Goal: Transaction & Acquisition: Purchase product/service

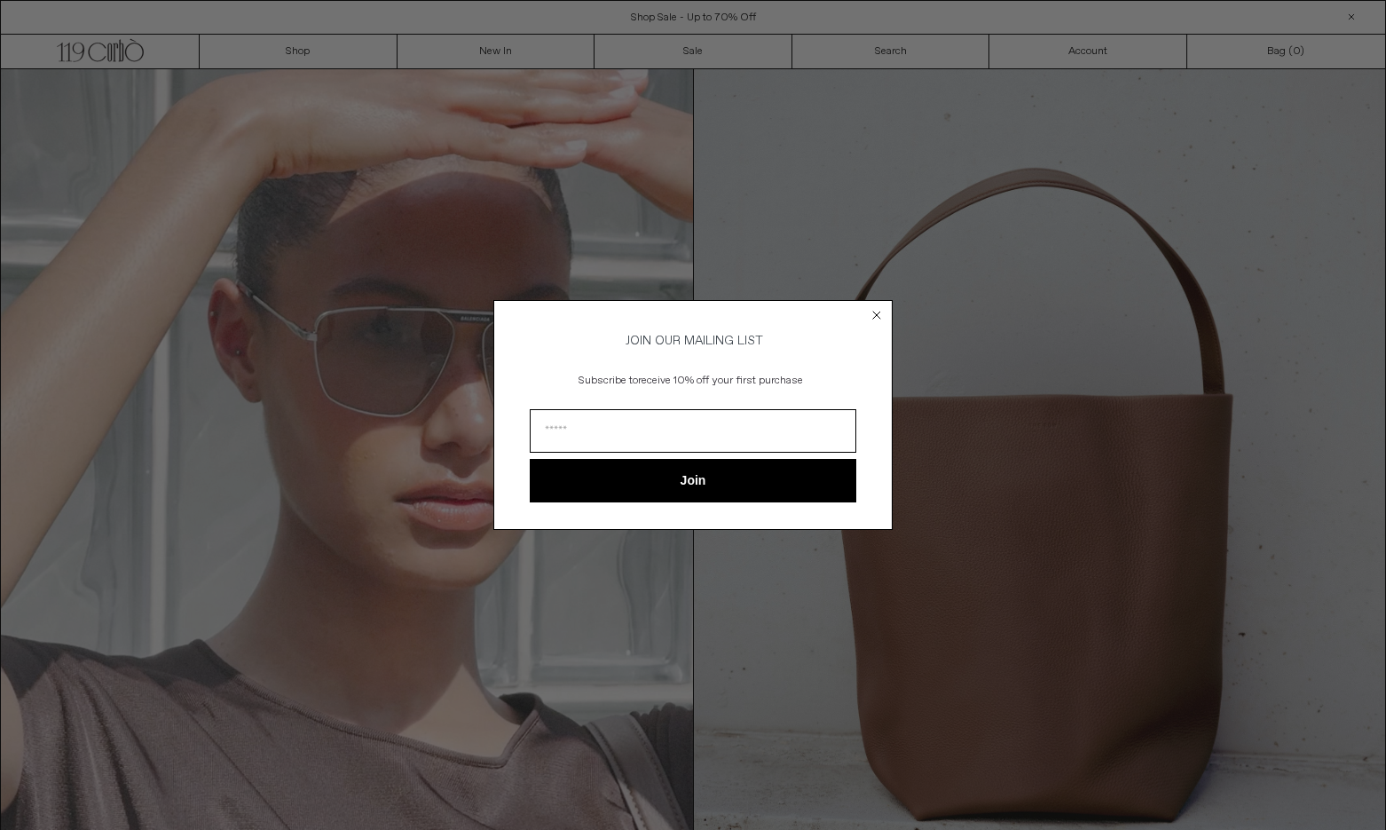
click at [873, 311] on circle "Close dialog" at bounding box center [877, 315] width 17 height 17
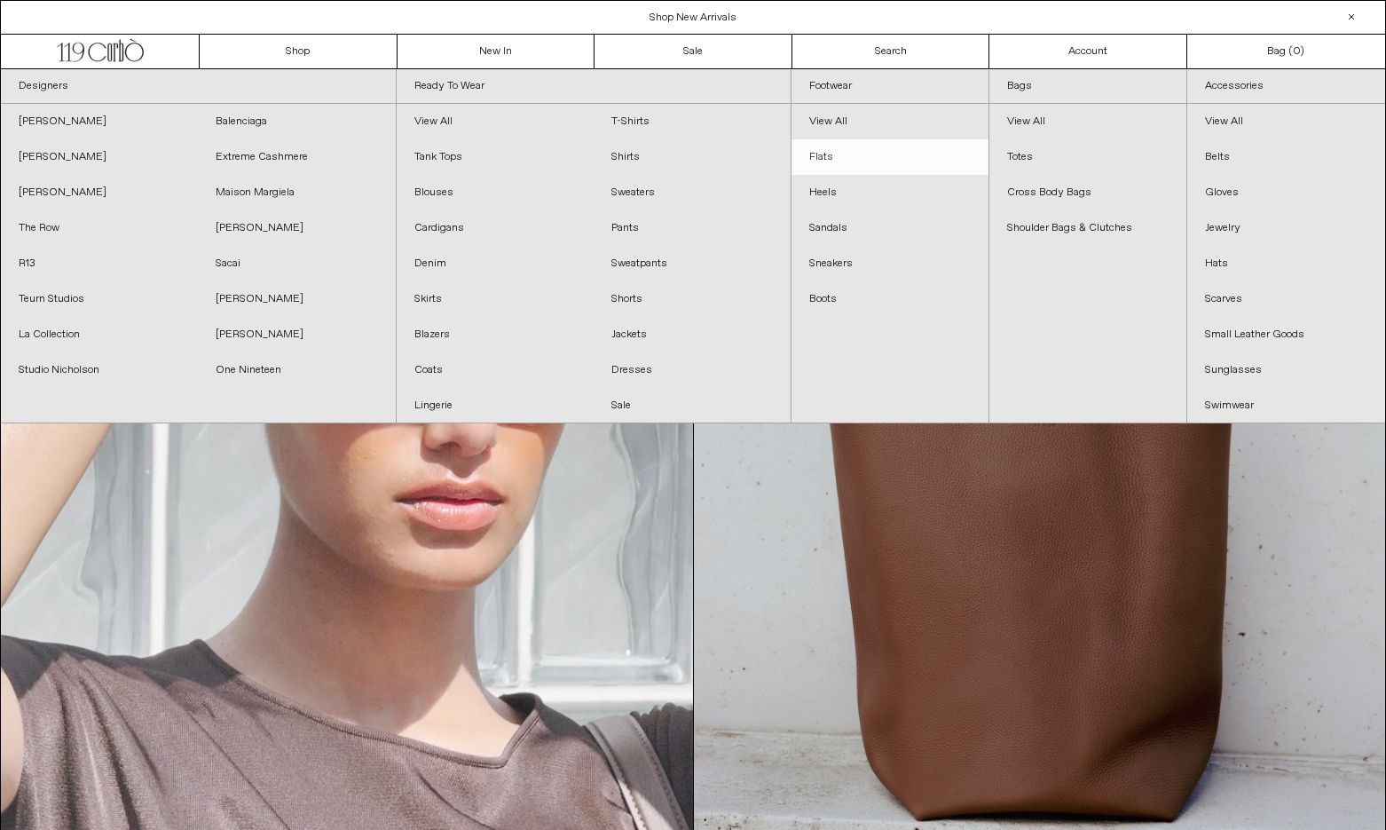
click at [864, 153] on link "Flats" at bounding box center [889, 156] width 197 height 35
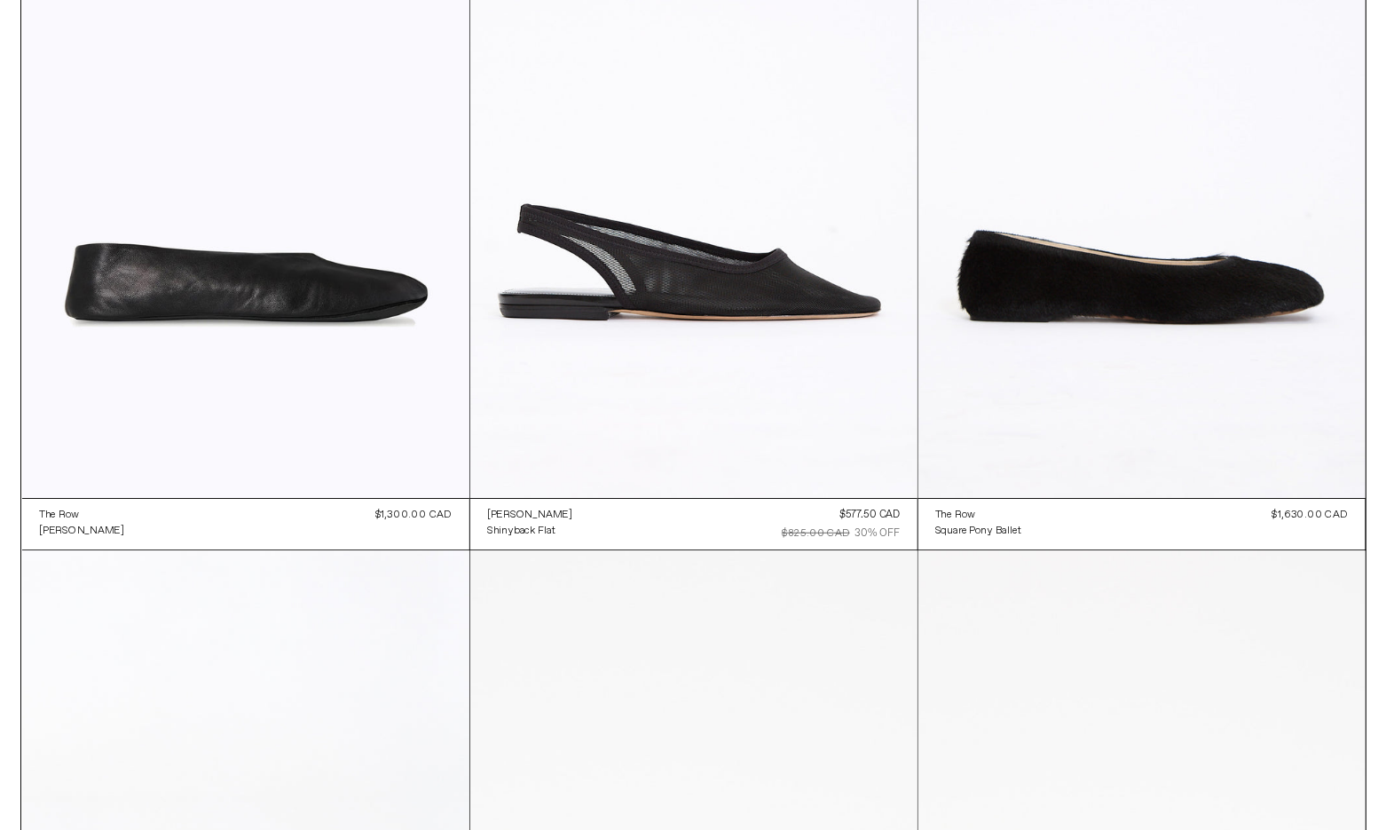
scroll to position [238, 0]
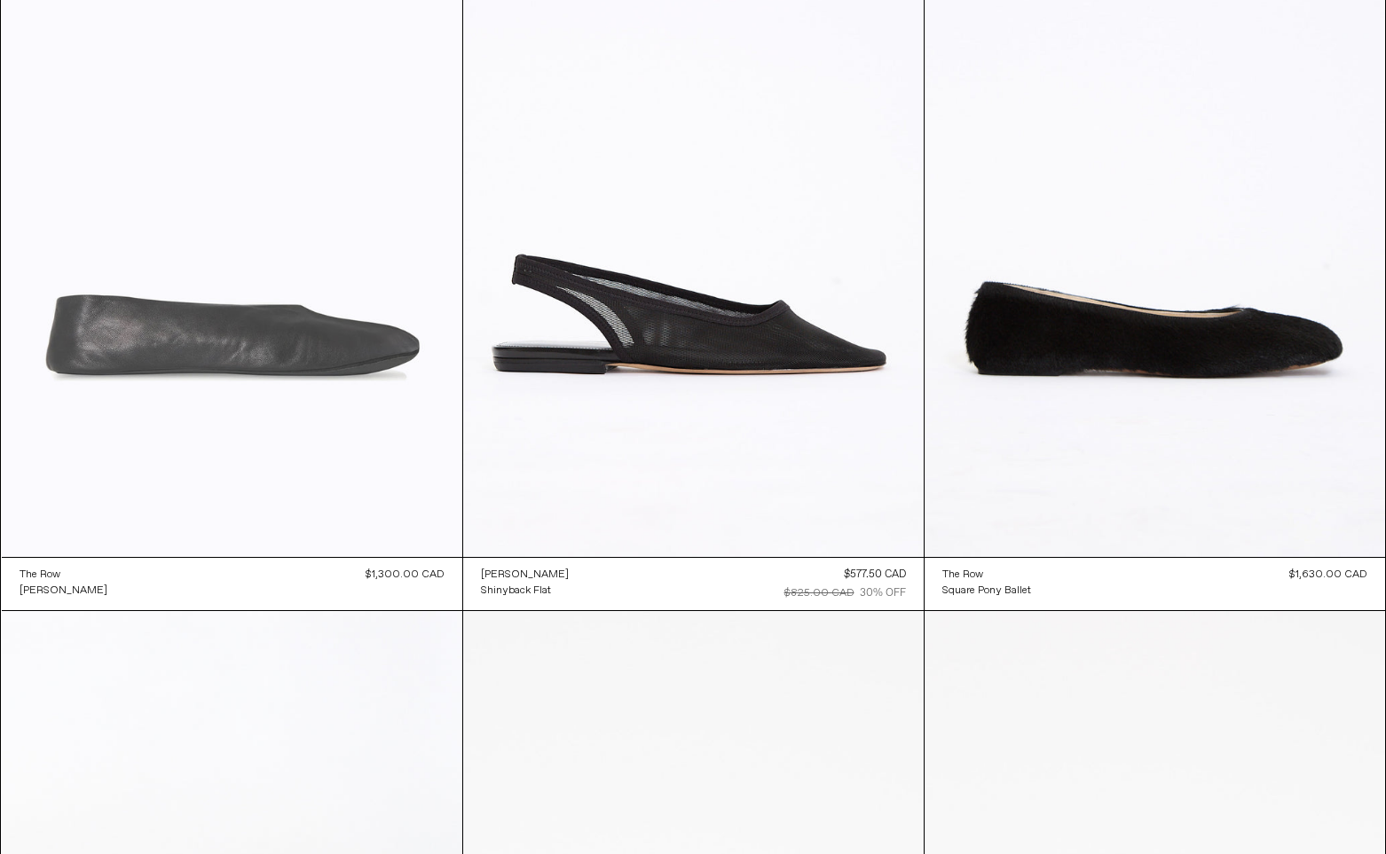
click at [299, 315] on at bounding box center [232, 211] width 460 height 691
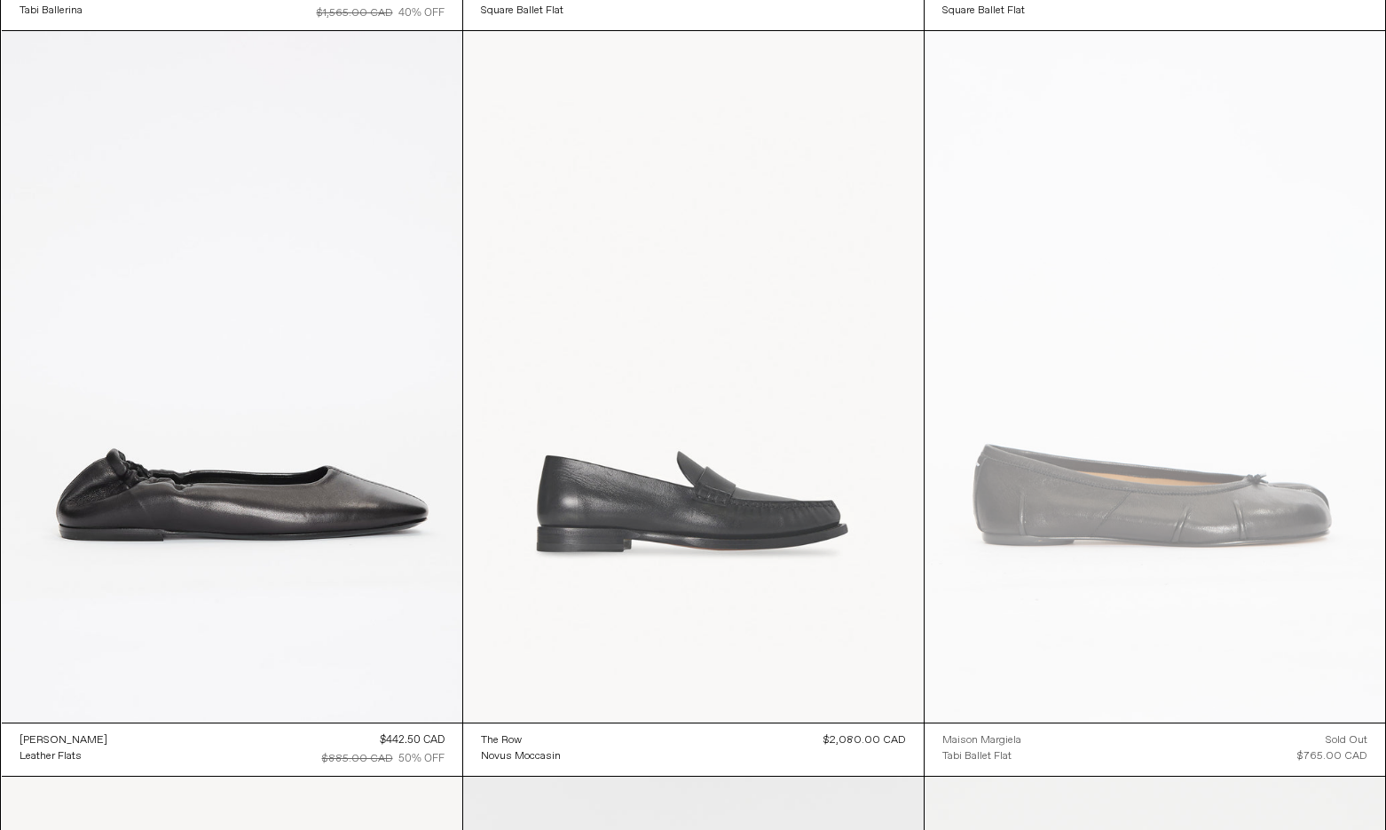
scroll to position [1567, 0]
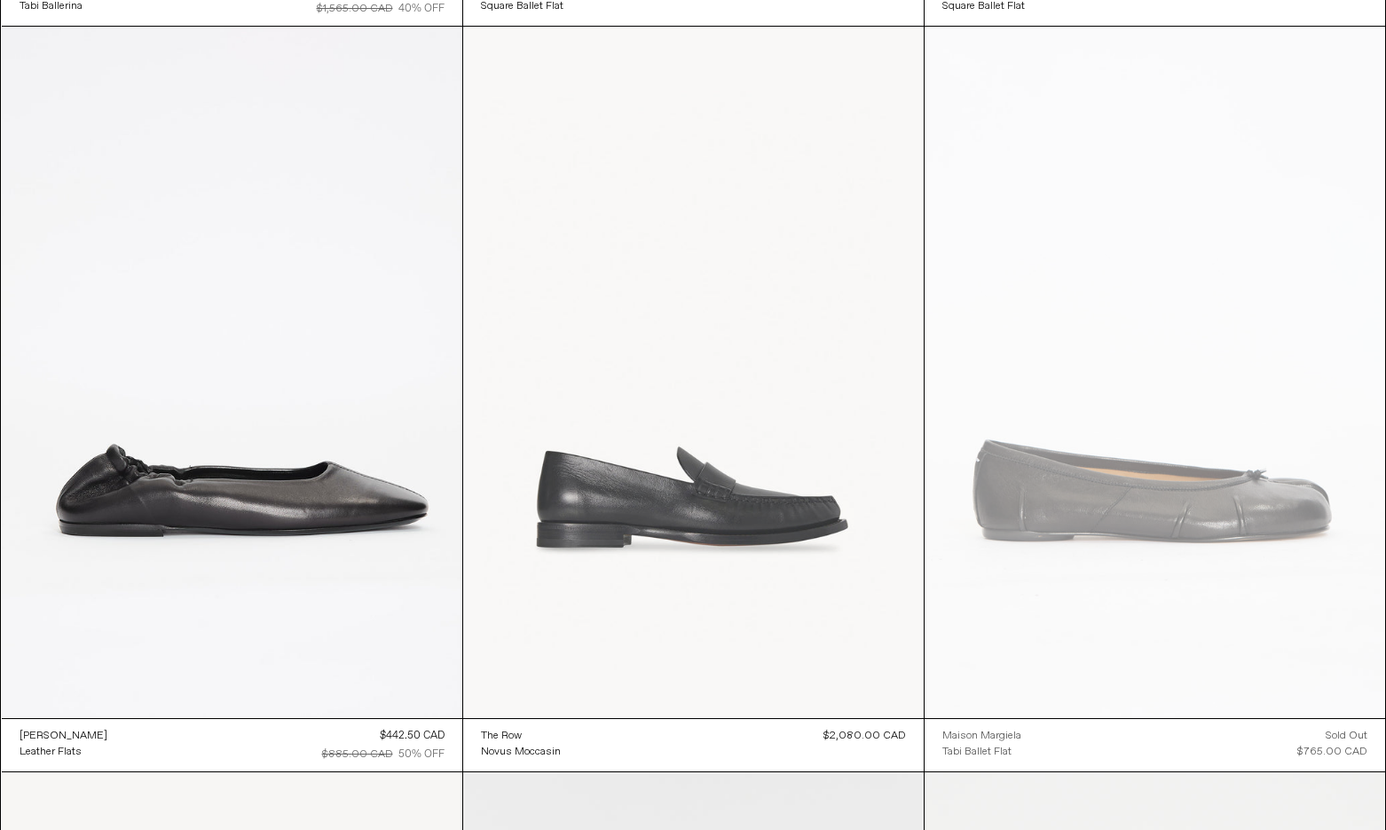
click at [777, 435] on at bounding box center [693, 372] width 460 height 691
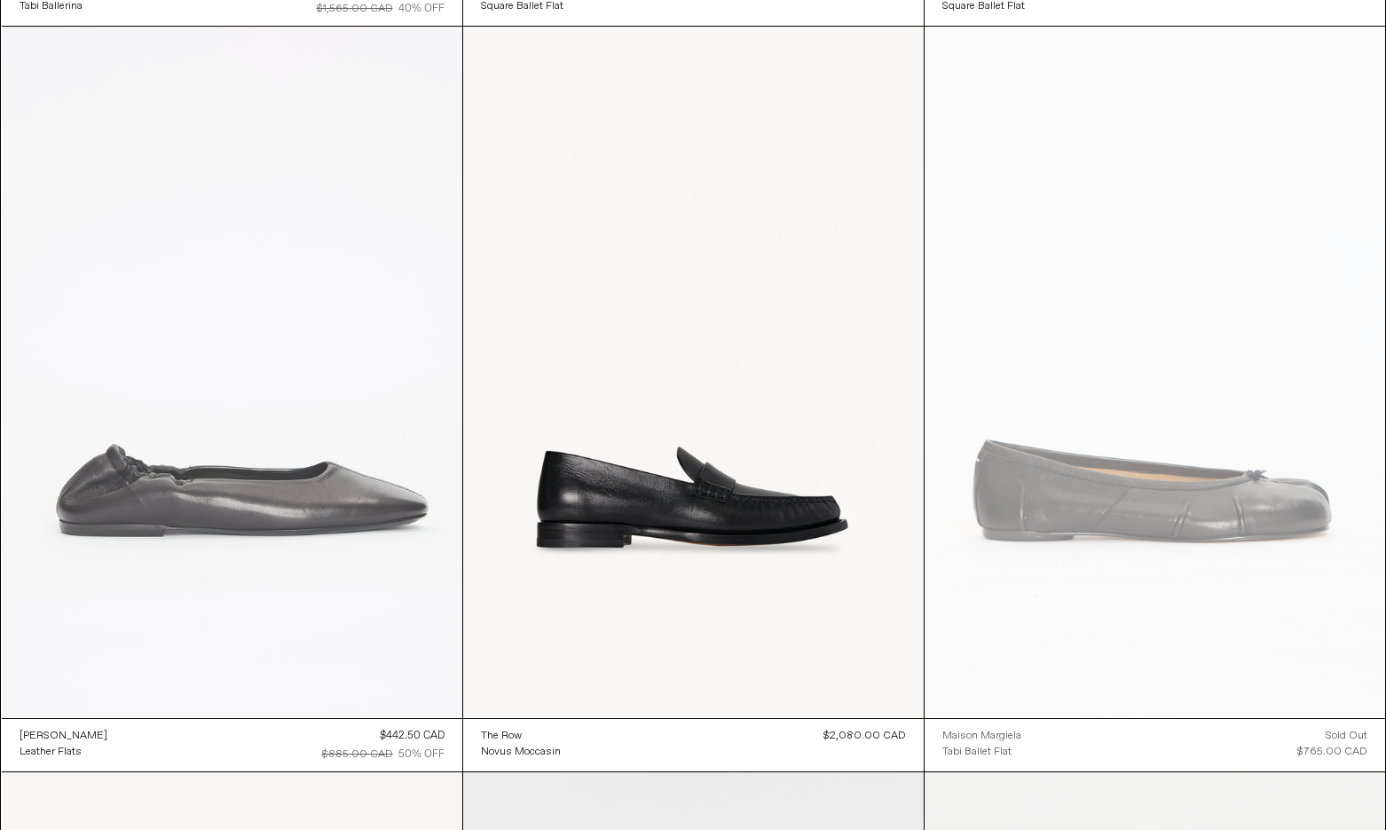
click at [230, 437] on at bounding box center [232, 372] width 460 height 691
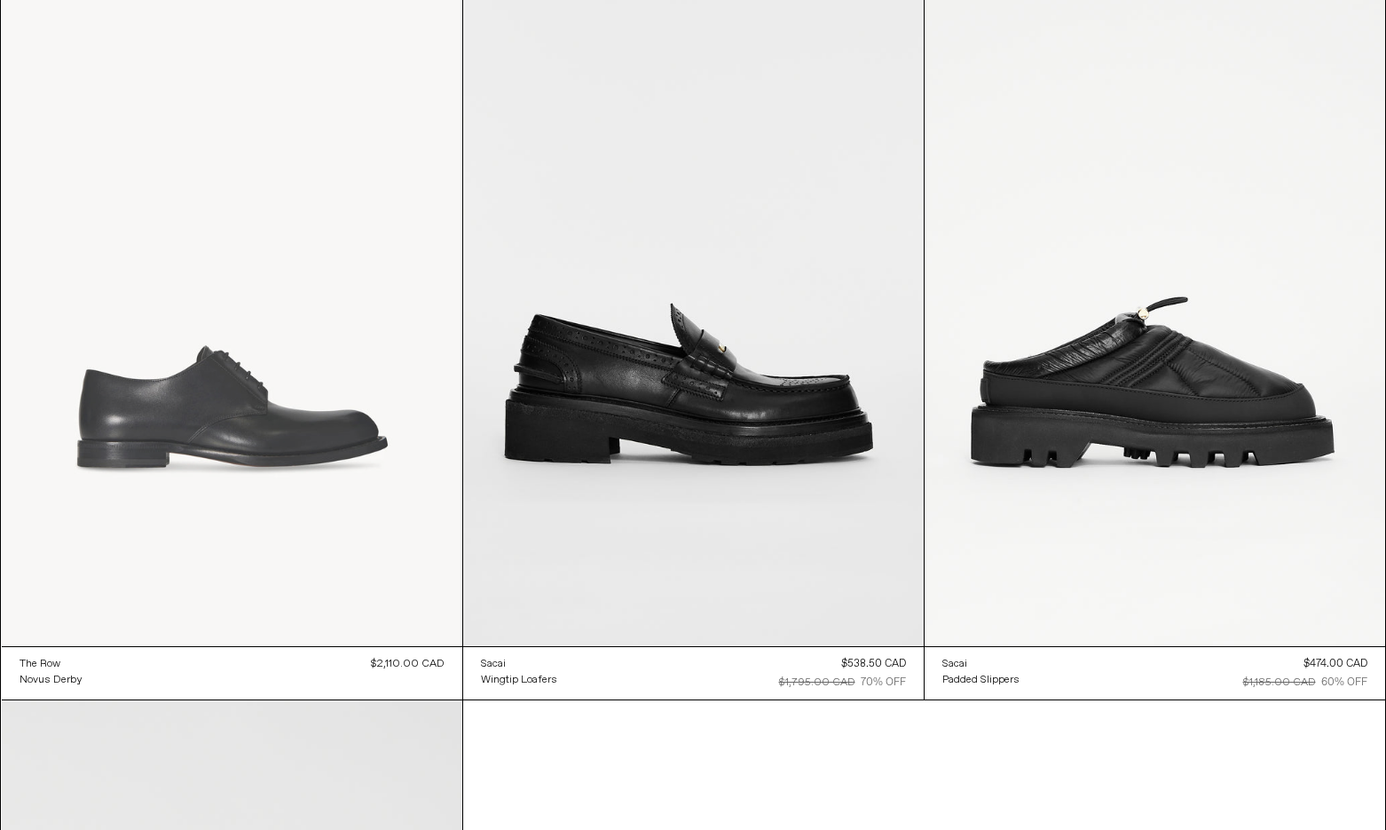
scroll to position [2395, 0]
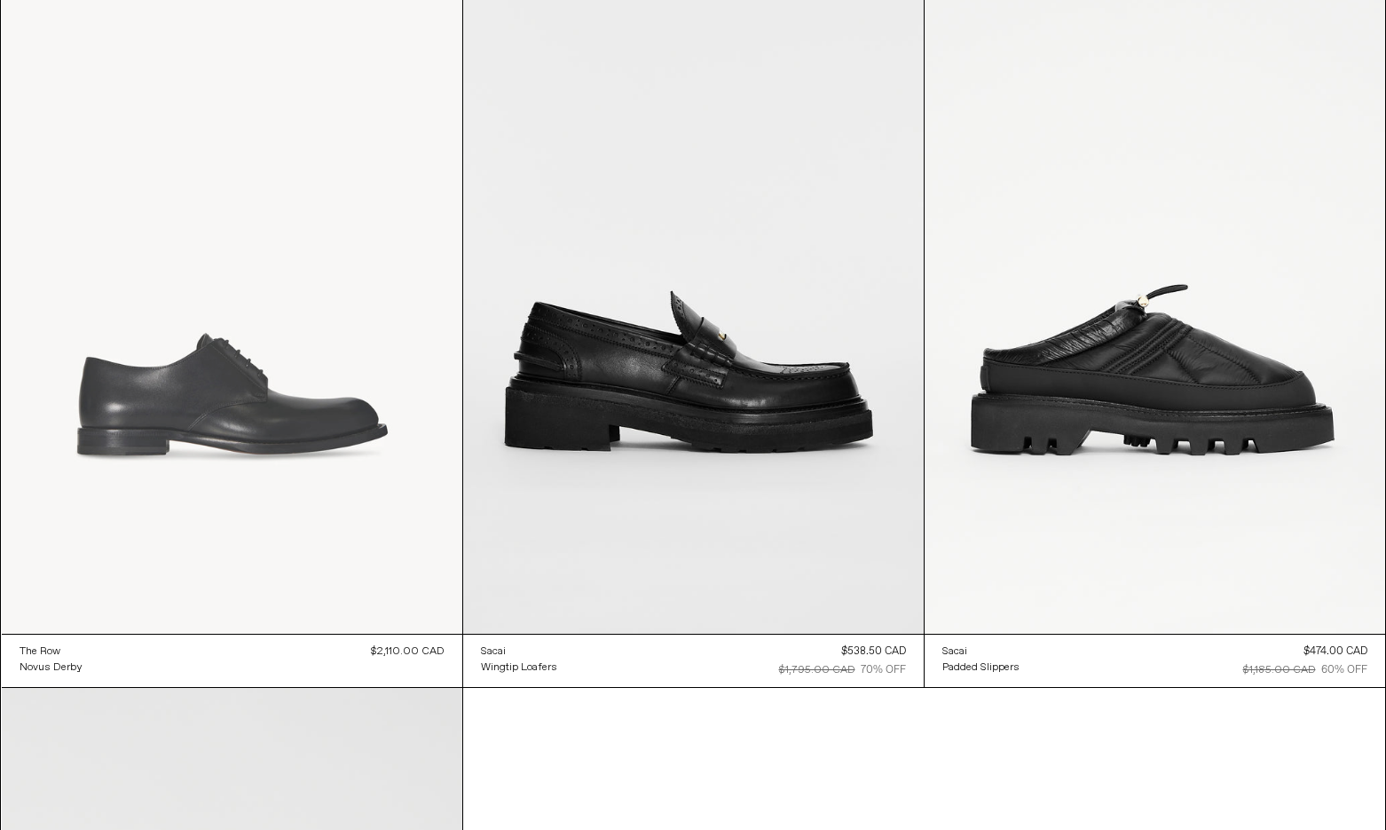
click at [325, 350] on at bounding box center [232, 288] width 460 height 691
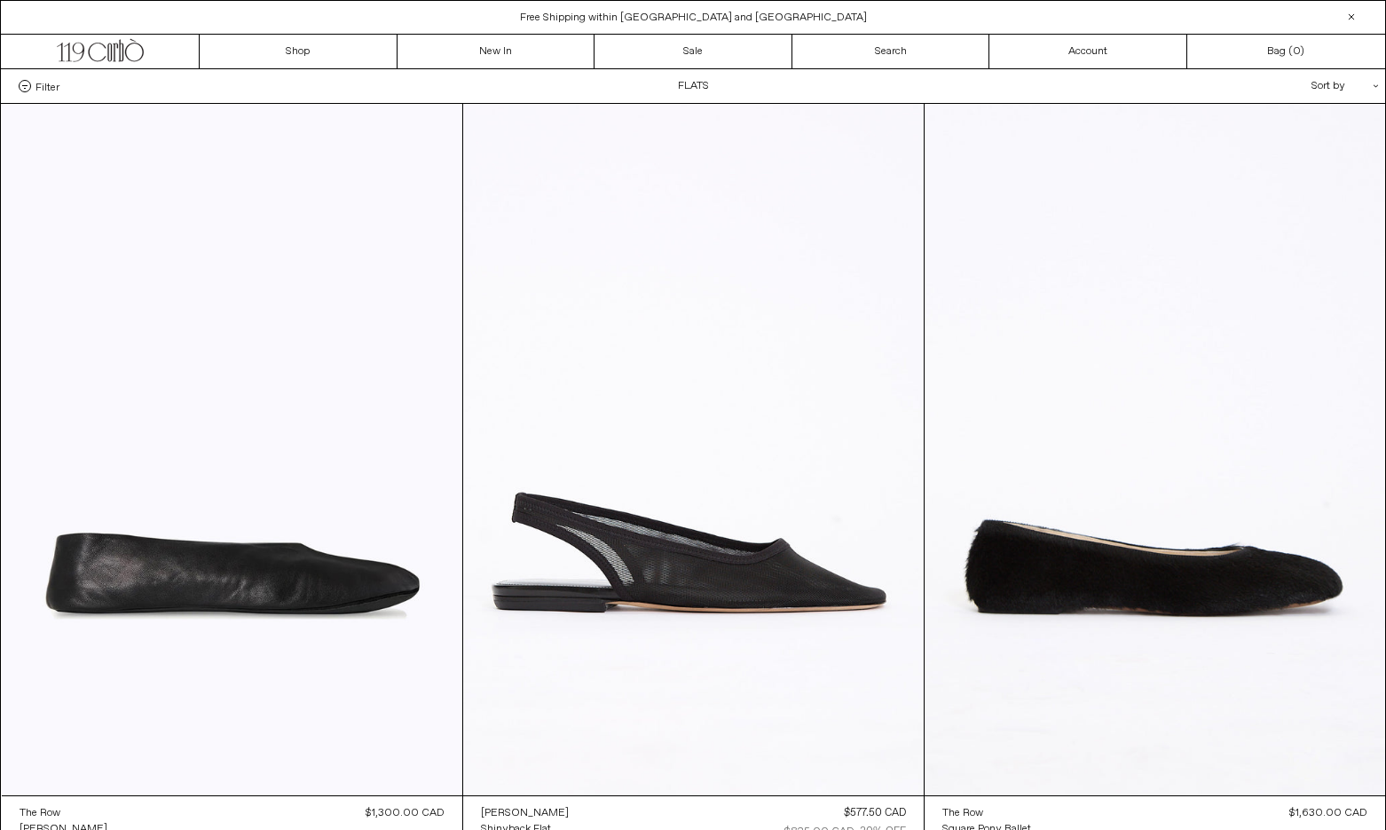
scroll to position [0, 0]
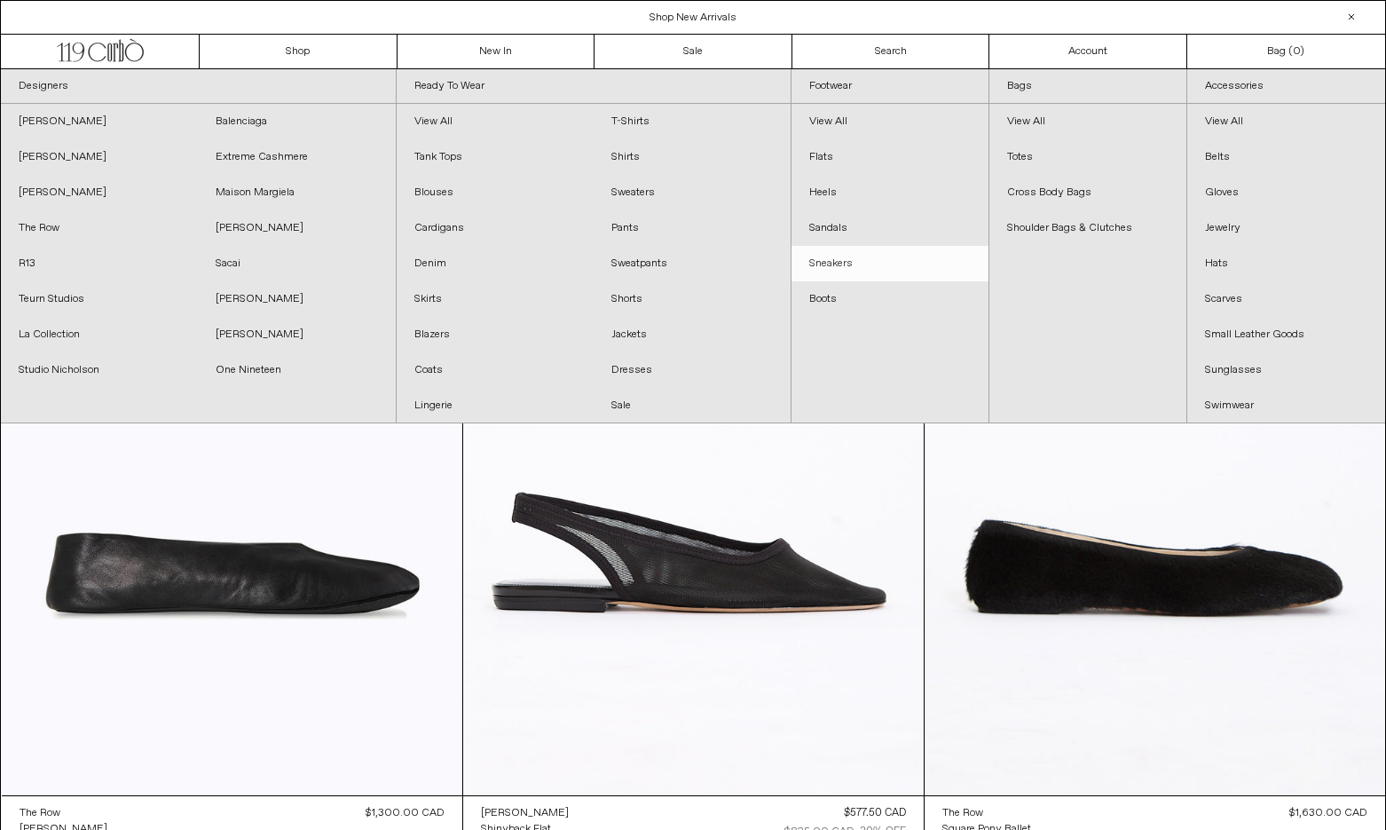
click at [852, 263] on link "Sneakers" at bounding box center [889, 263] width 197 height 35
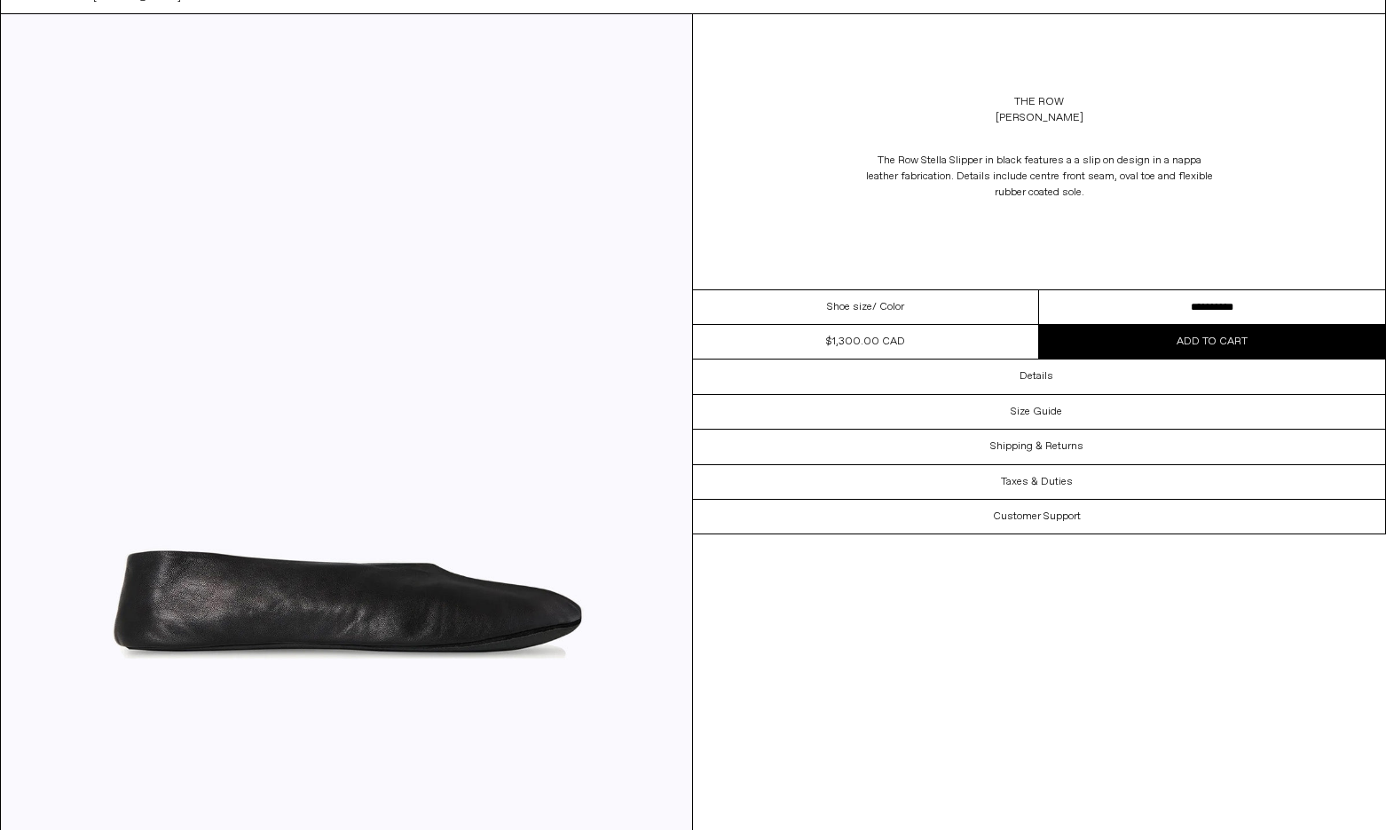
scroll to position [288, 0]
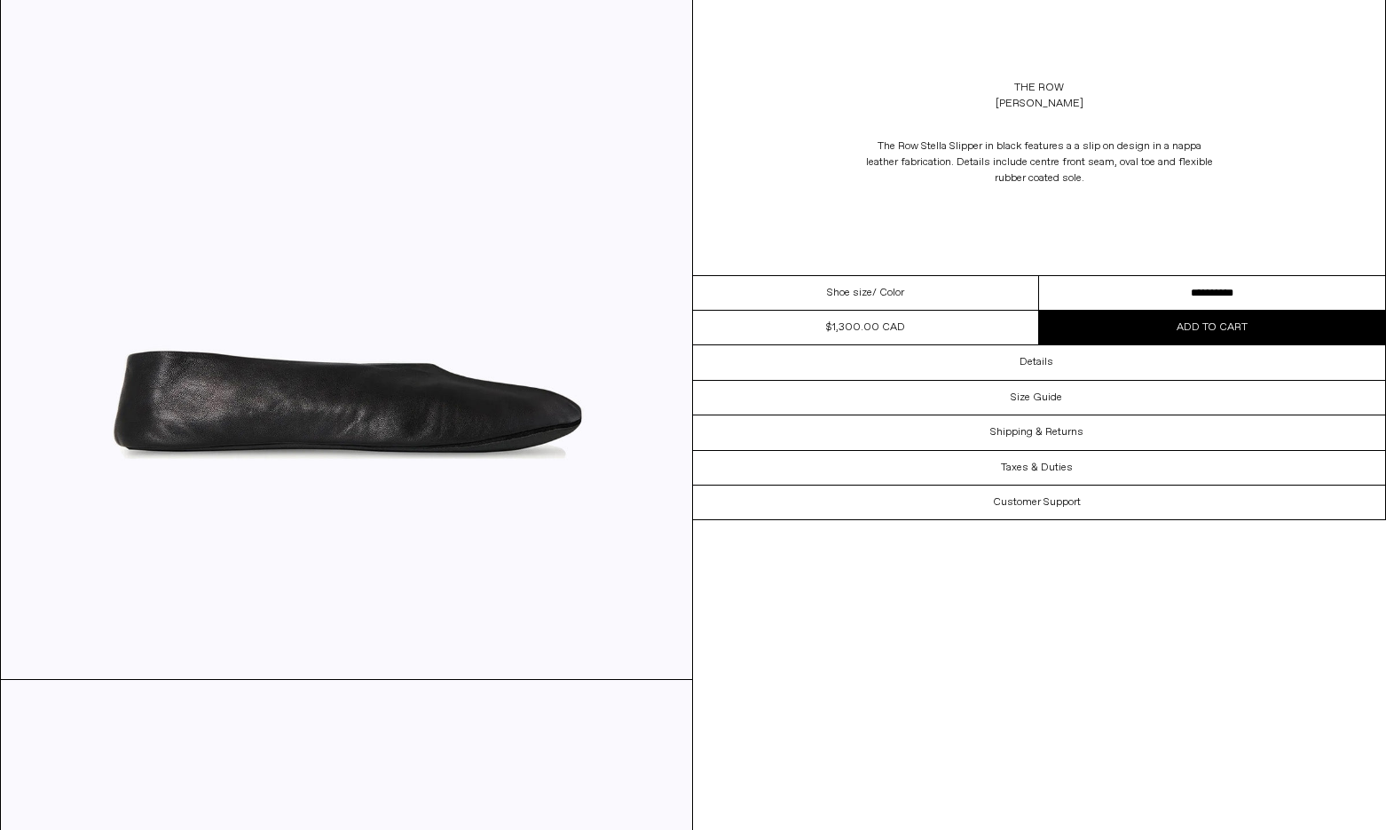
select select "**********"
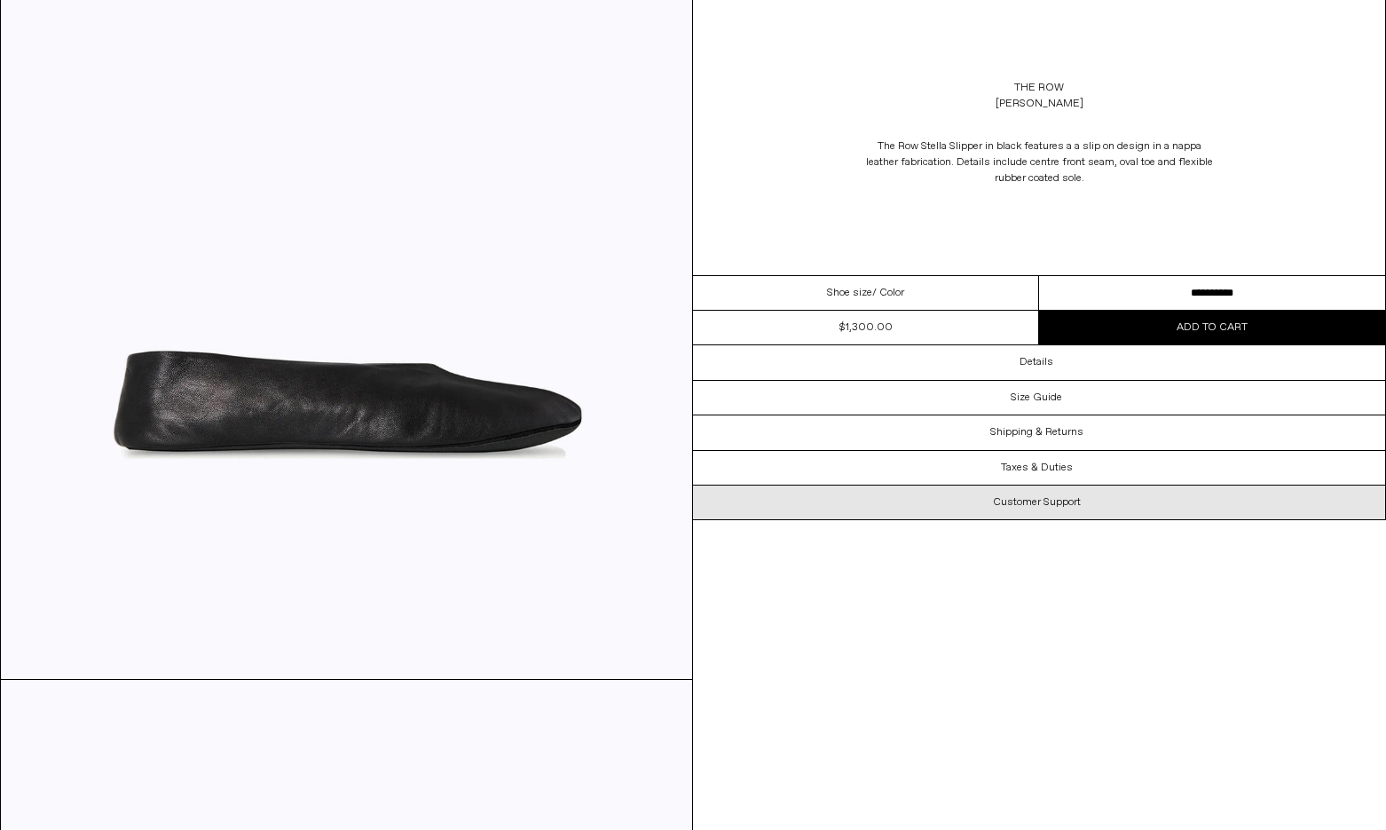
click at [940, 505] on div "Customer Support" at bounding box center [1039, 502] width 692 height 34
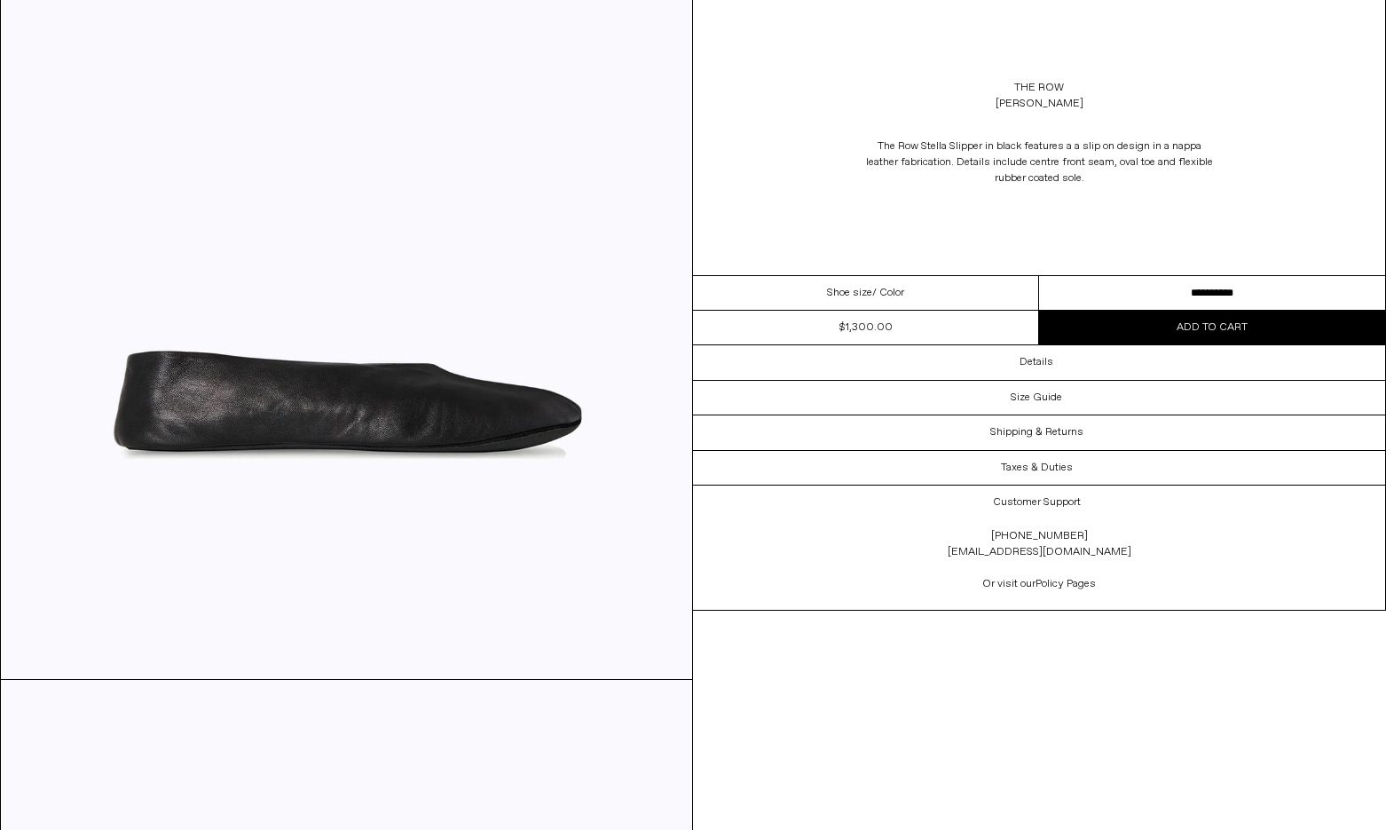
click at [928, 751] on div "**********" at bounding box center [693, 663] width 1386 height 1764
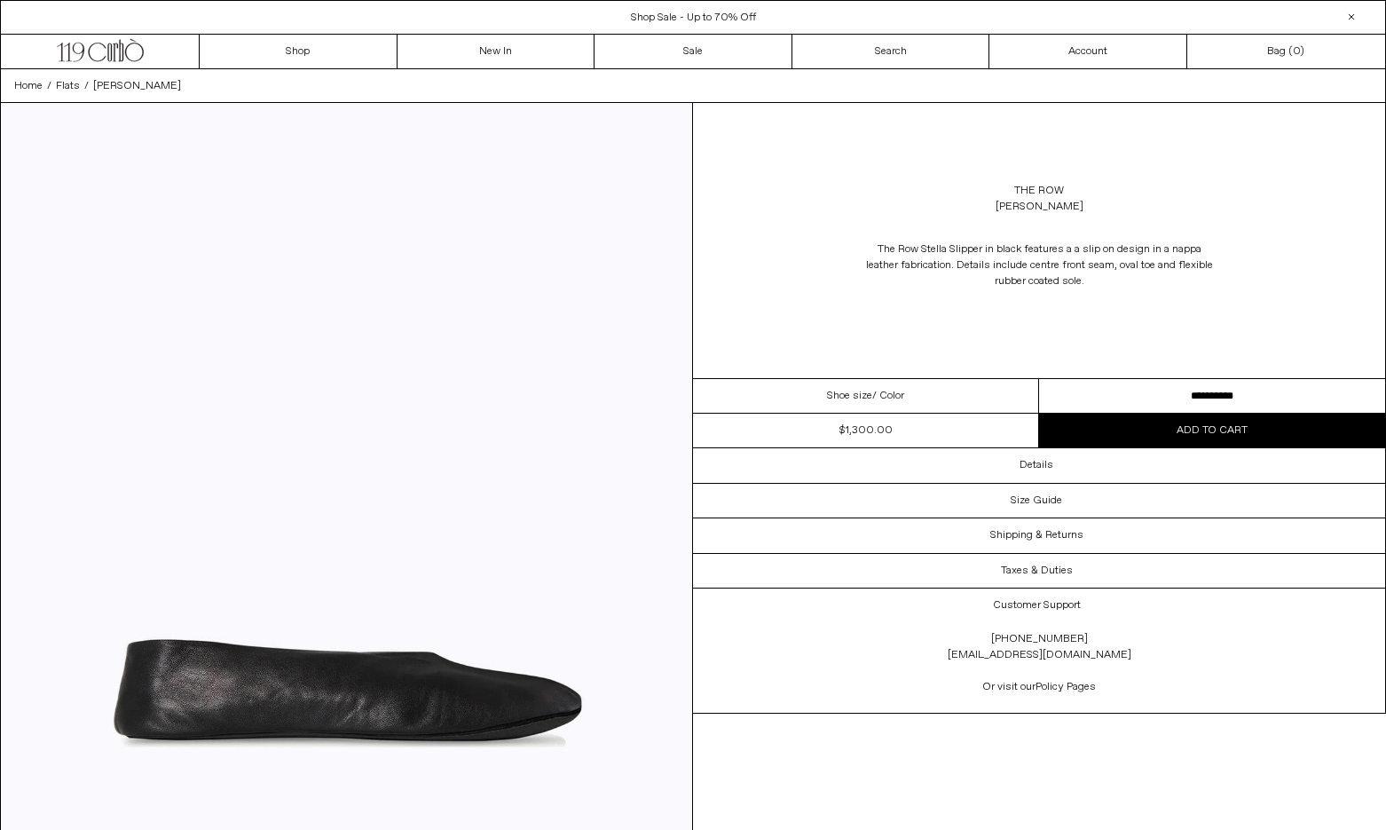
scroll to position [0, 0]
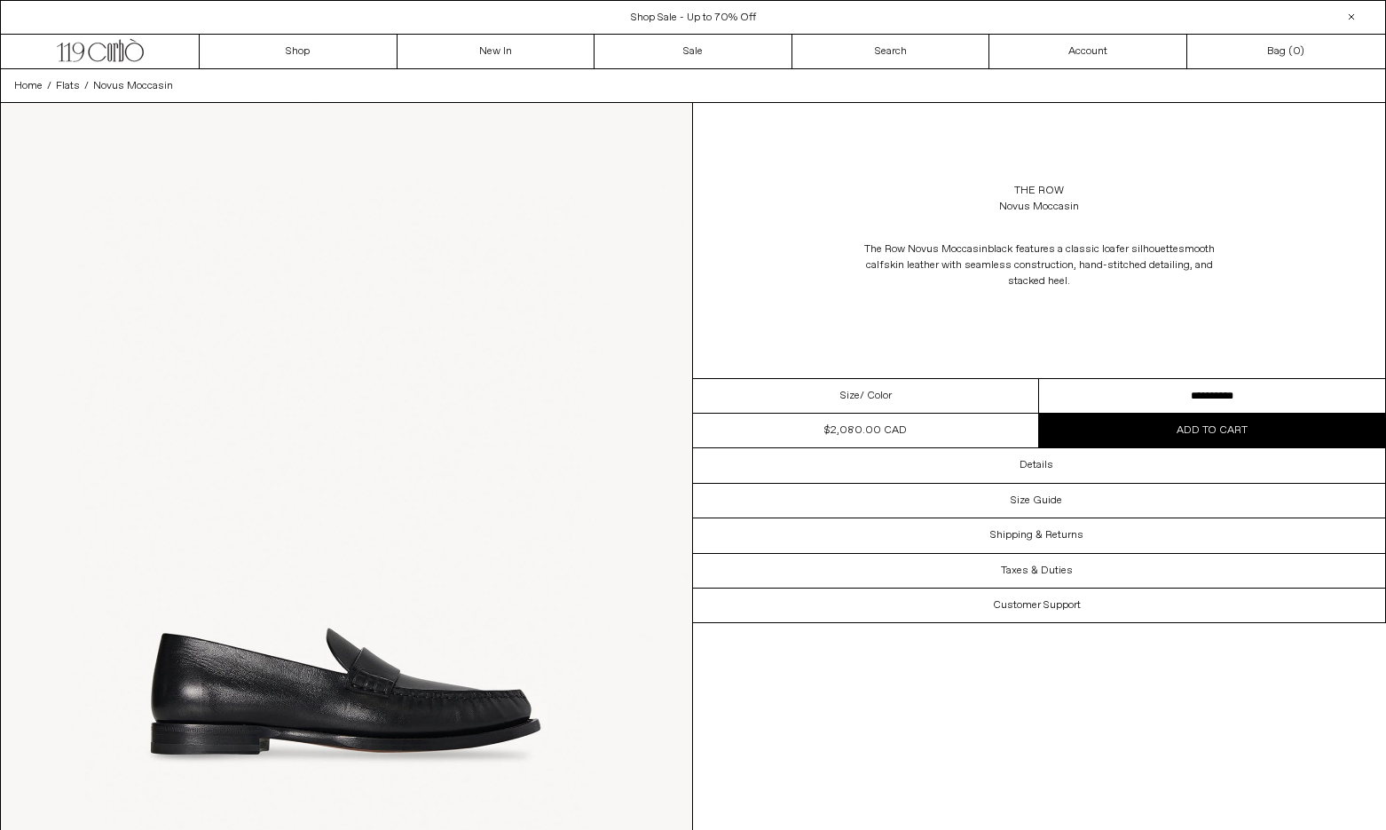
select select "**********"
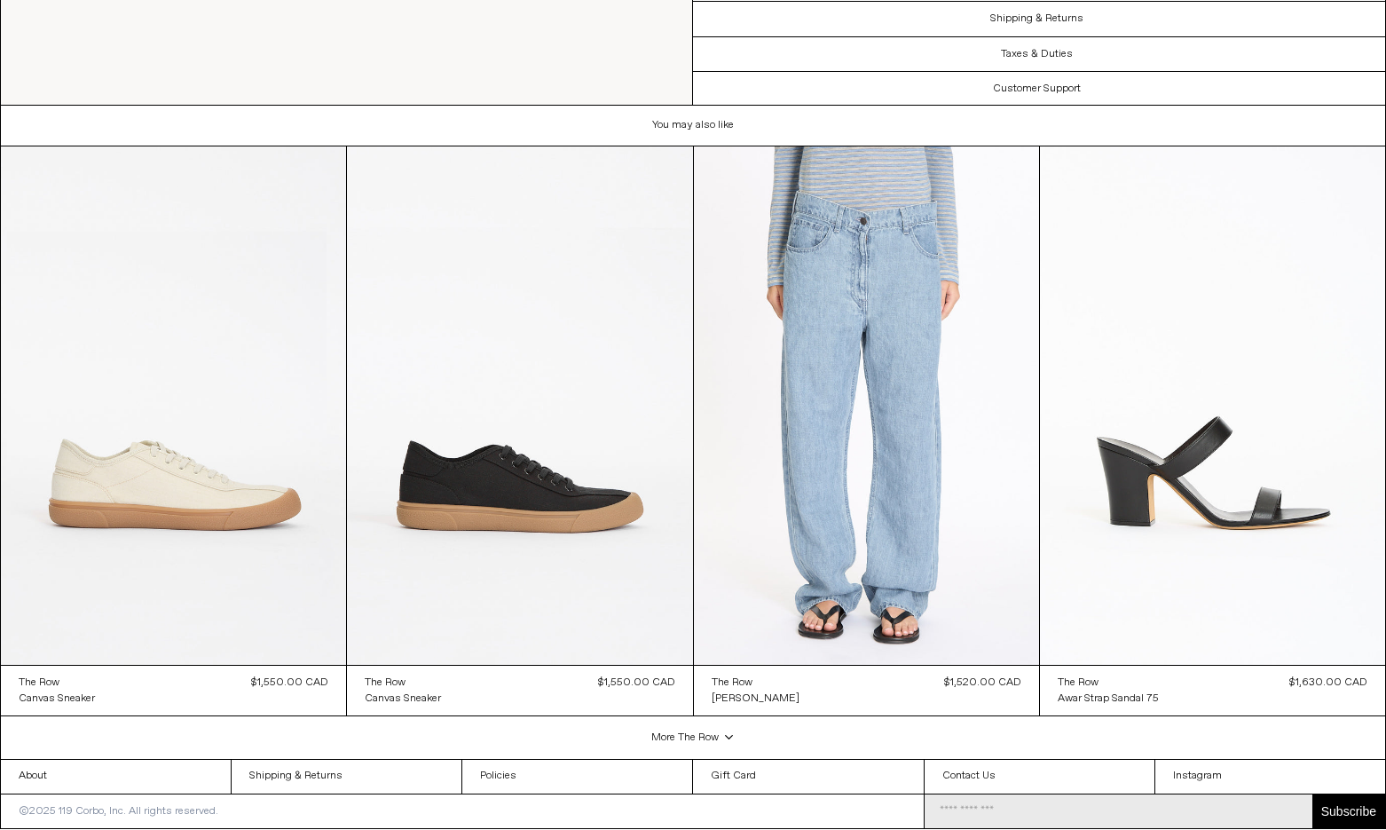
scroll to position [2591, 0]
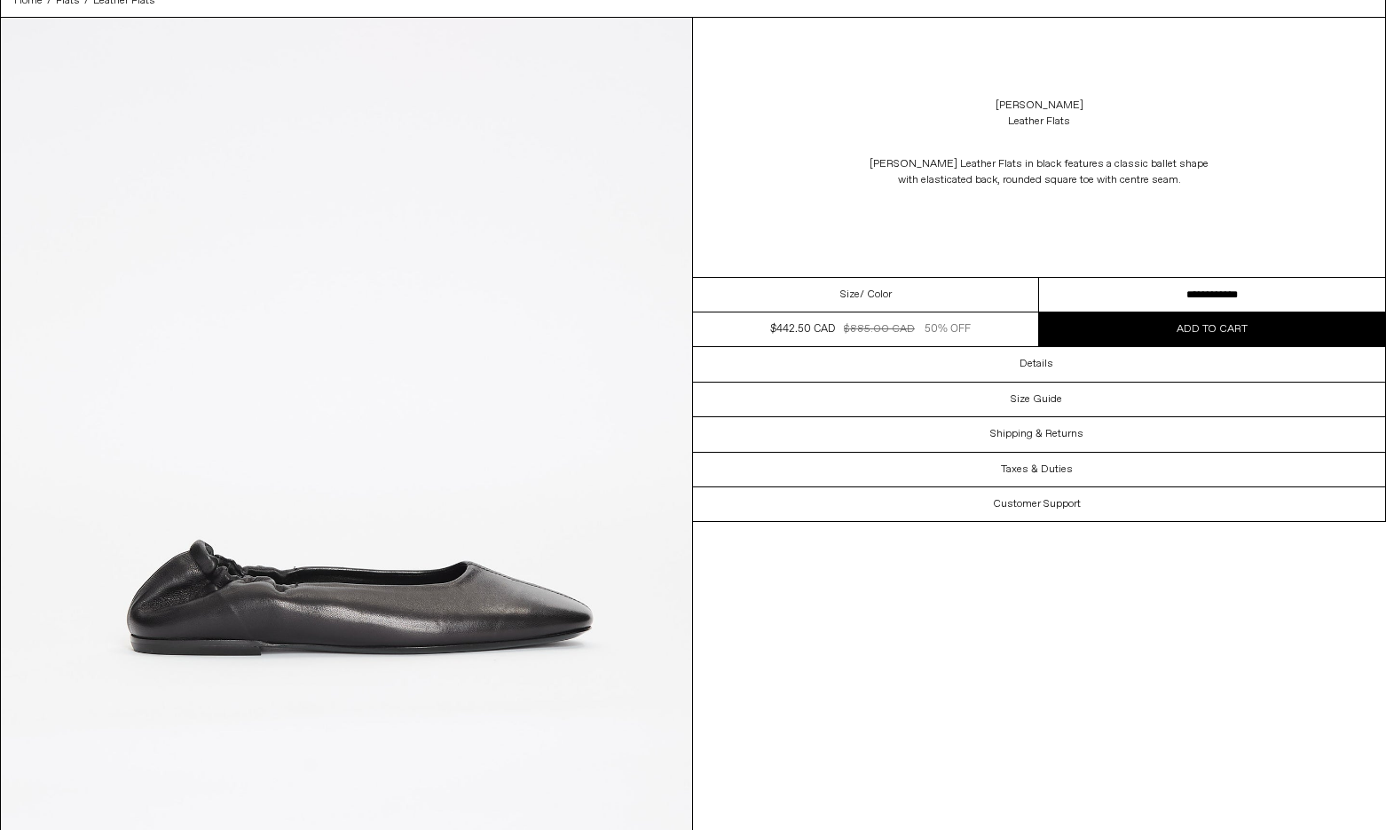
scroll to position [85, 0]
select select "**********"
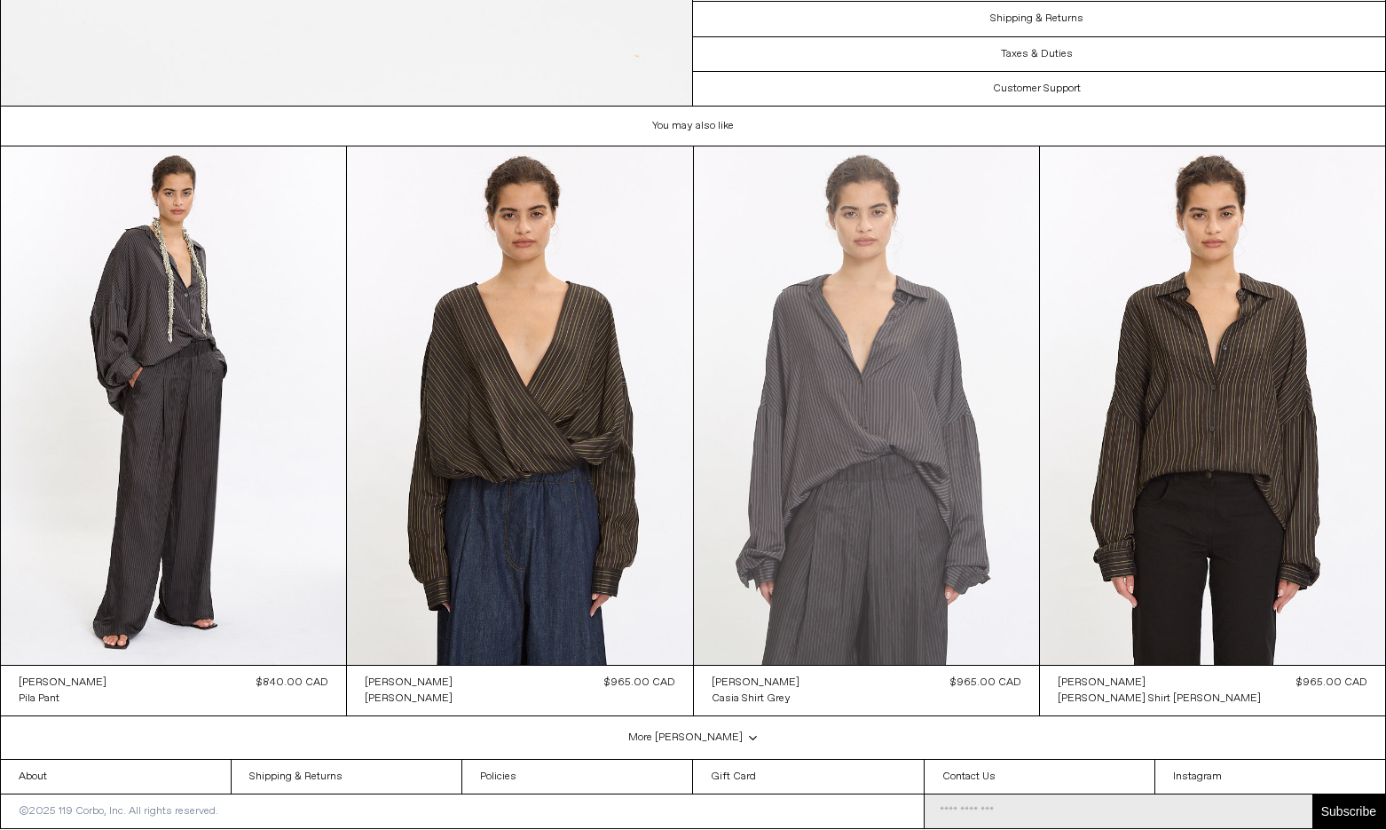
scroll to position [4321, 0]
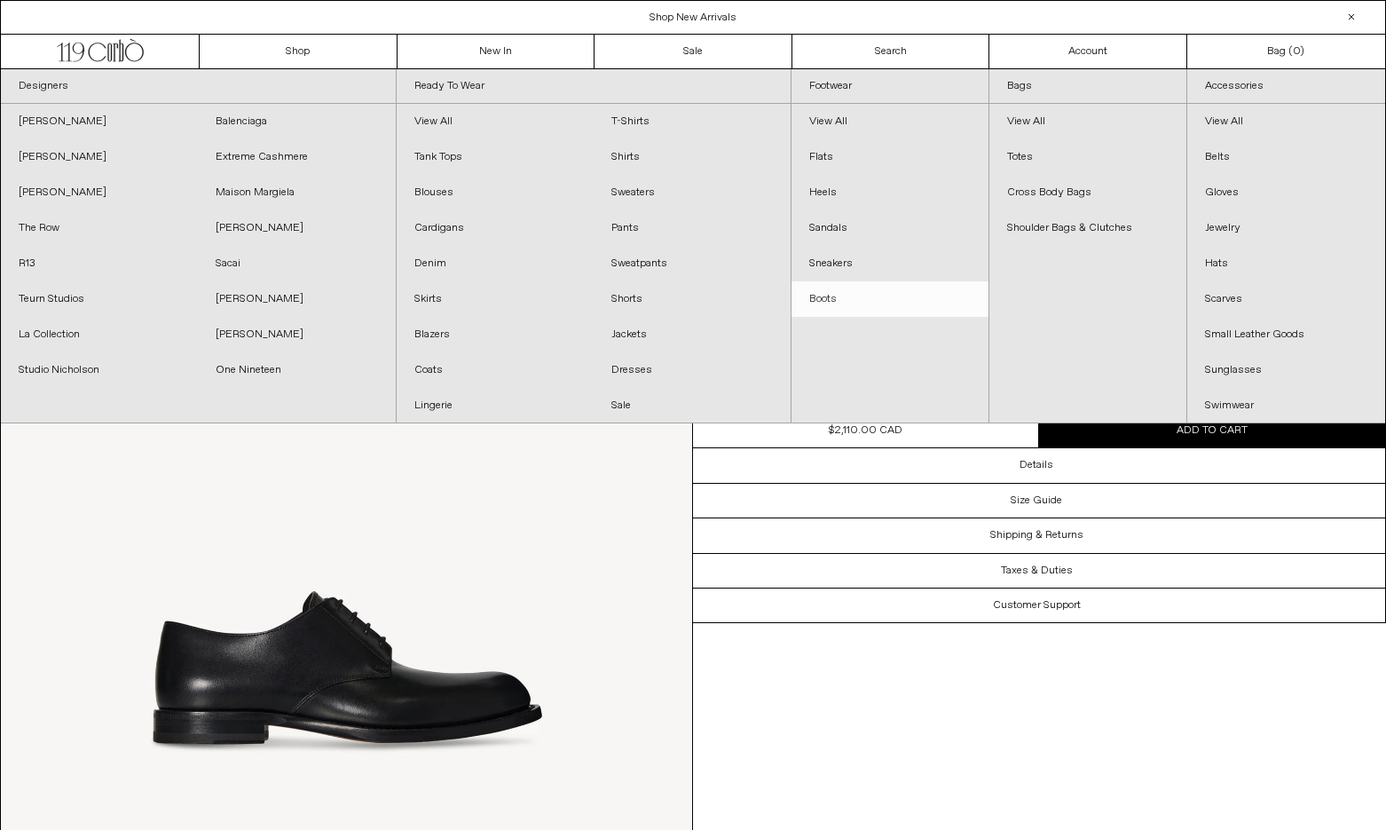
click at [856, 284] on link "Boots" at bounding box center [889, 298] width 197 height 35
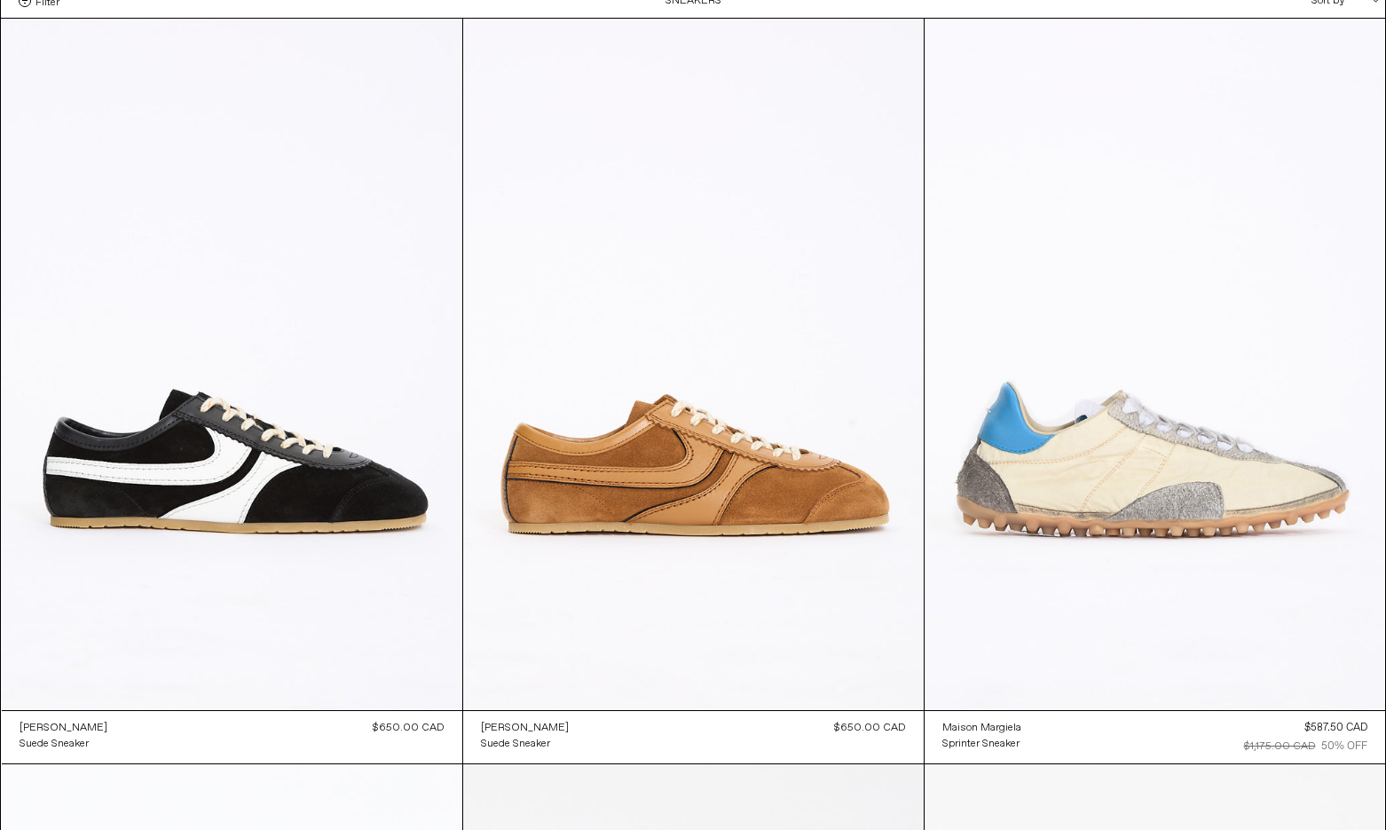
scroll to position [19, 0]
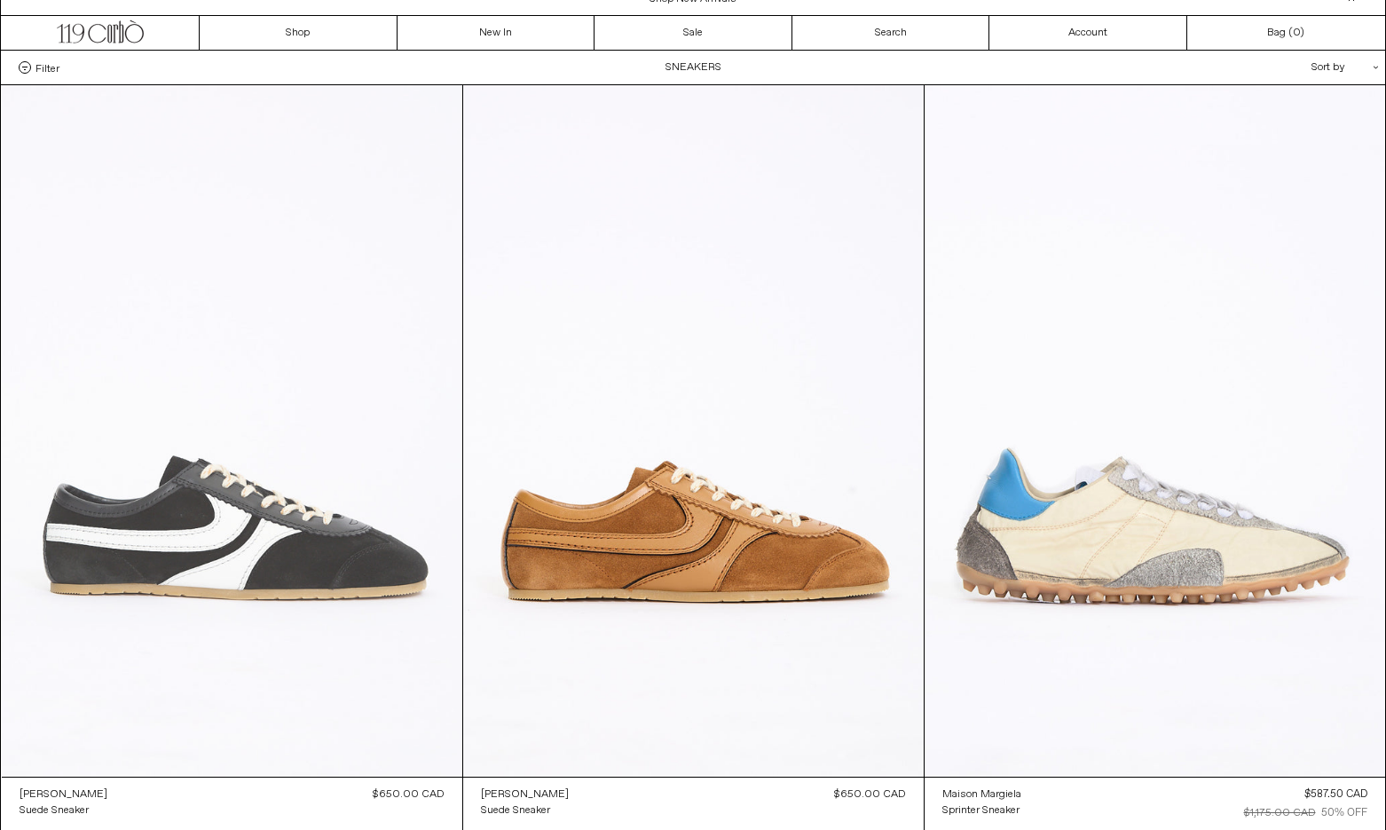
click at [329, 354] on at bounding box center [232, 430] width 460 height 691
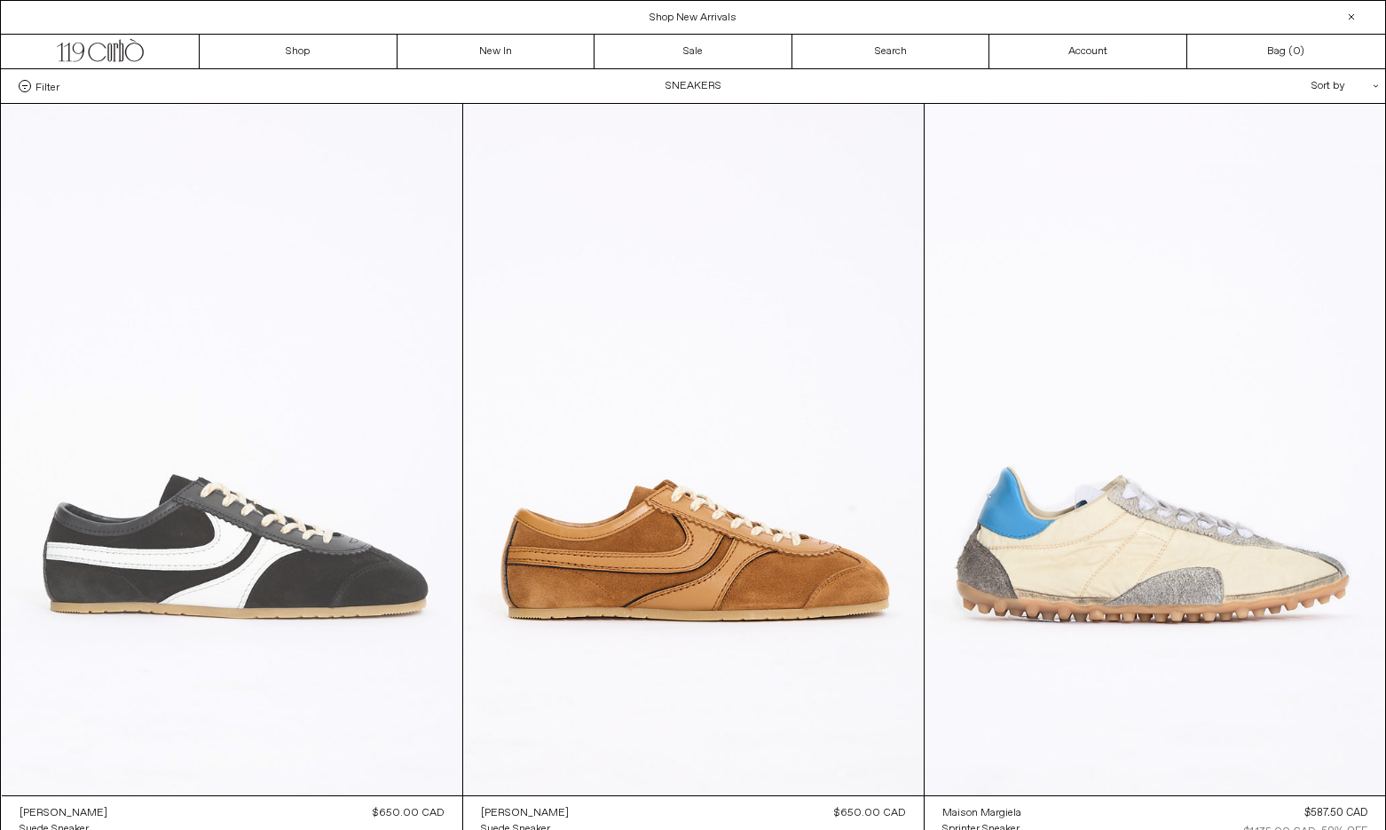
scroll to position [0, 0]
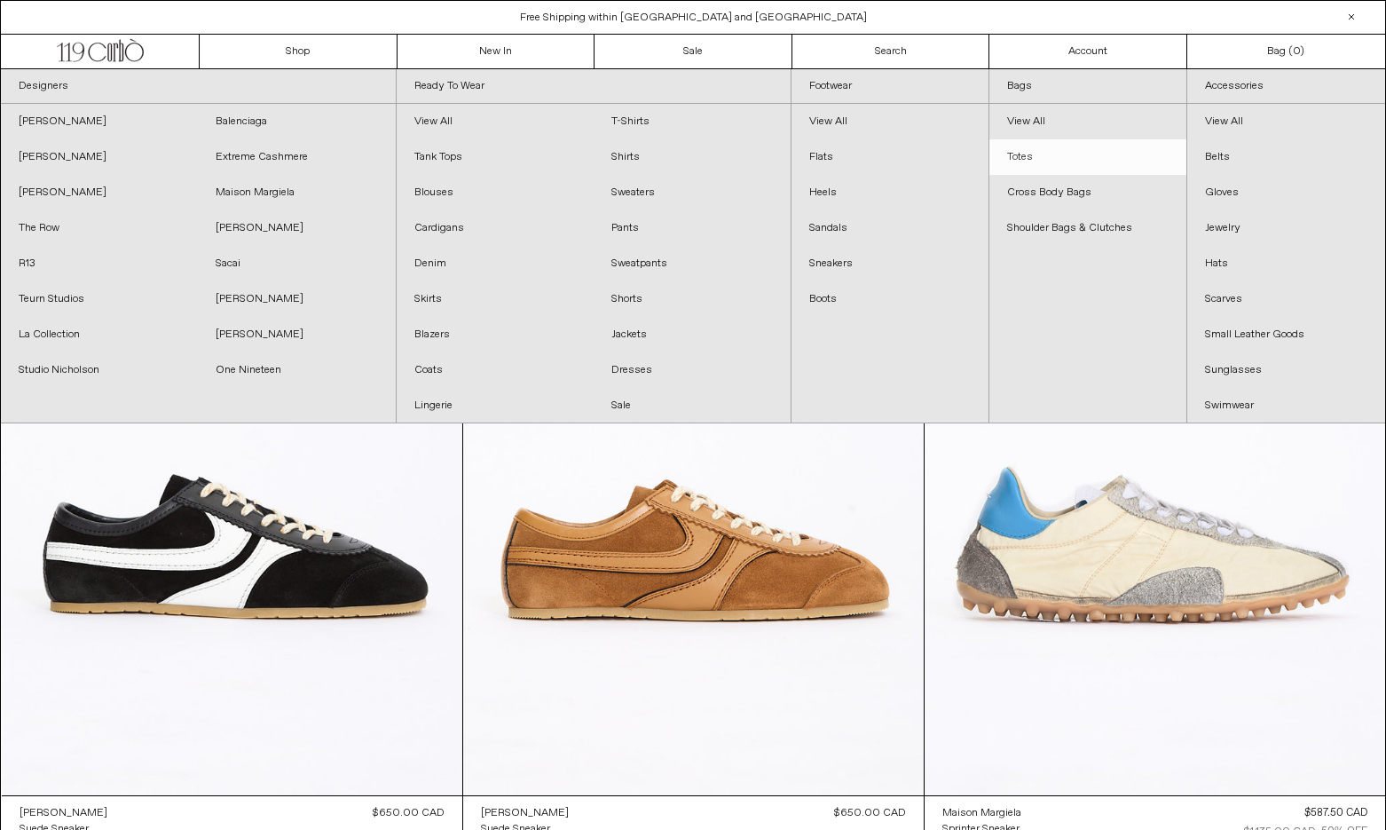
click at [1088, 148] on link "Totes" at bounding box center [1087, 156] width 197 height 35
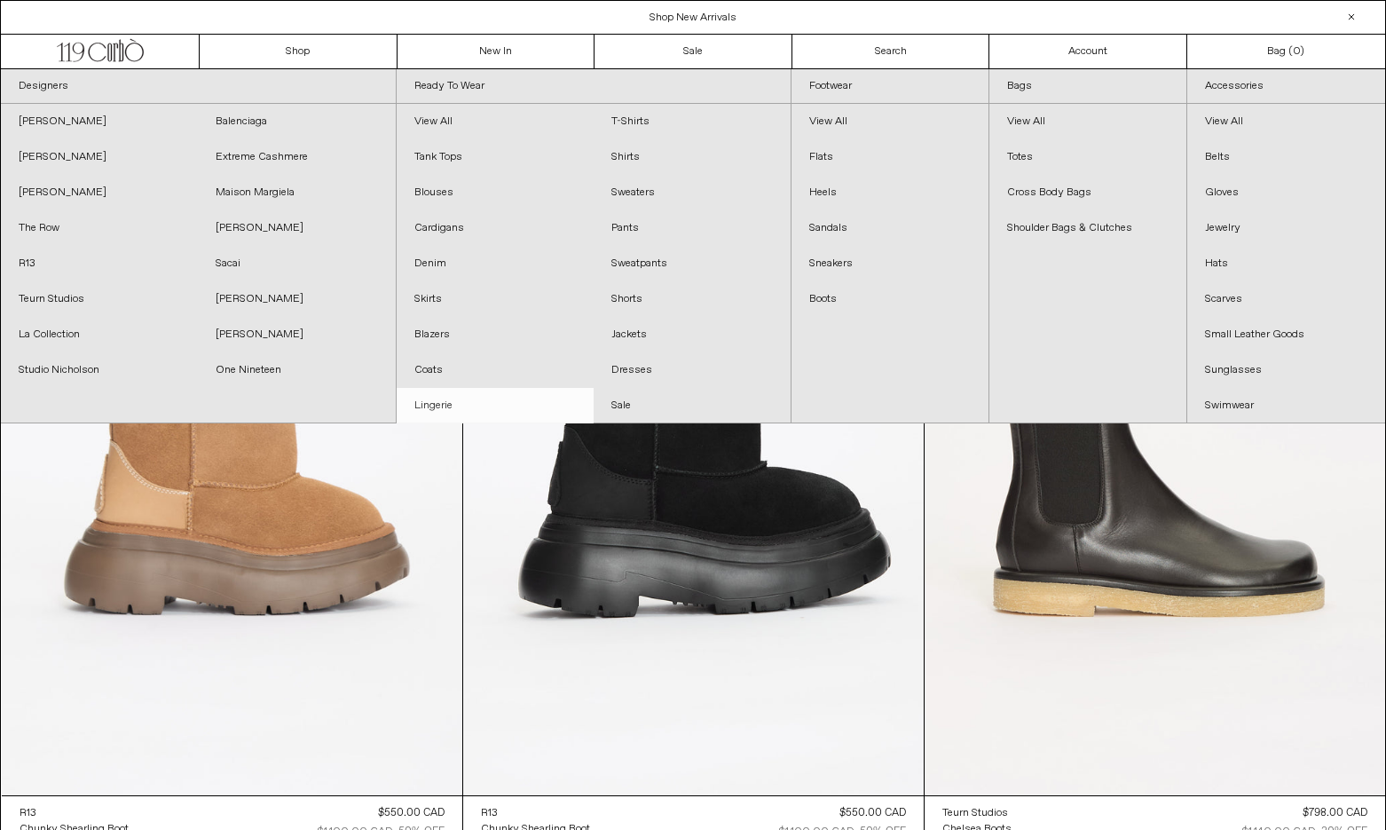
click at [516, 396] on link "Lingerie" at bounding box center [495, 405] width 197 height 35
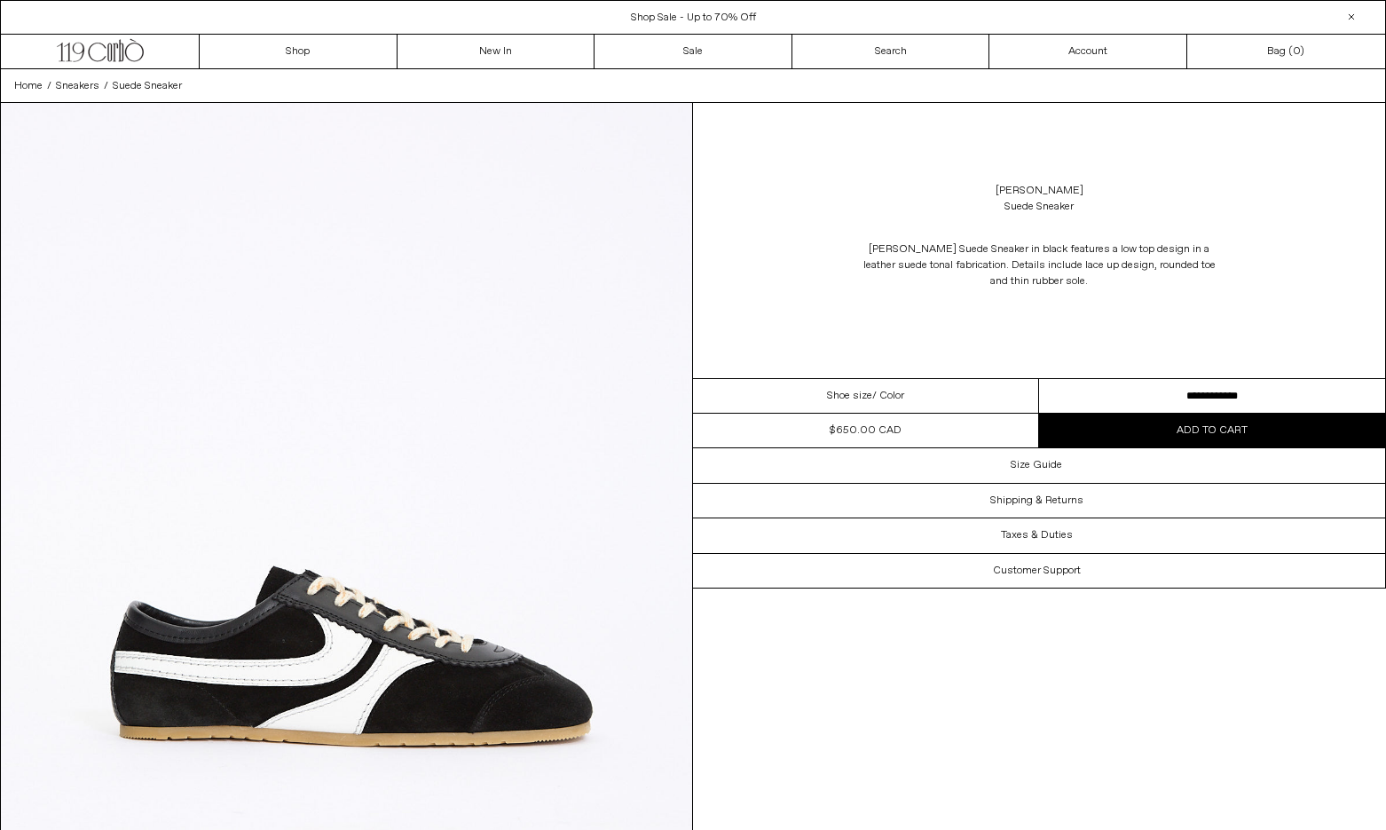
click at [1203, 387] on select "**********" at bounding box center [1212, 396] width 346 height 35
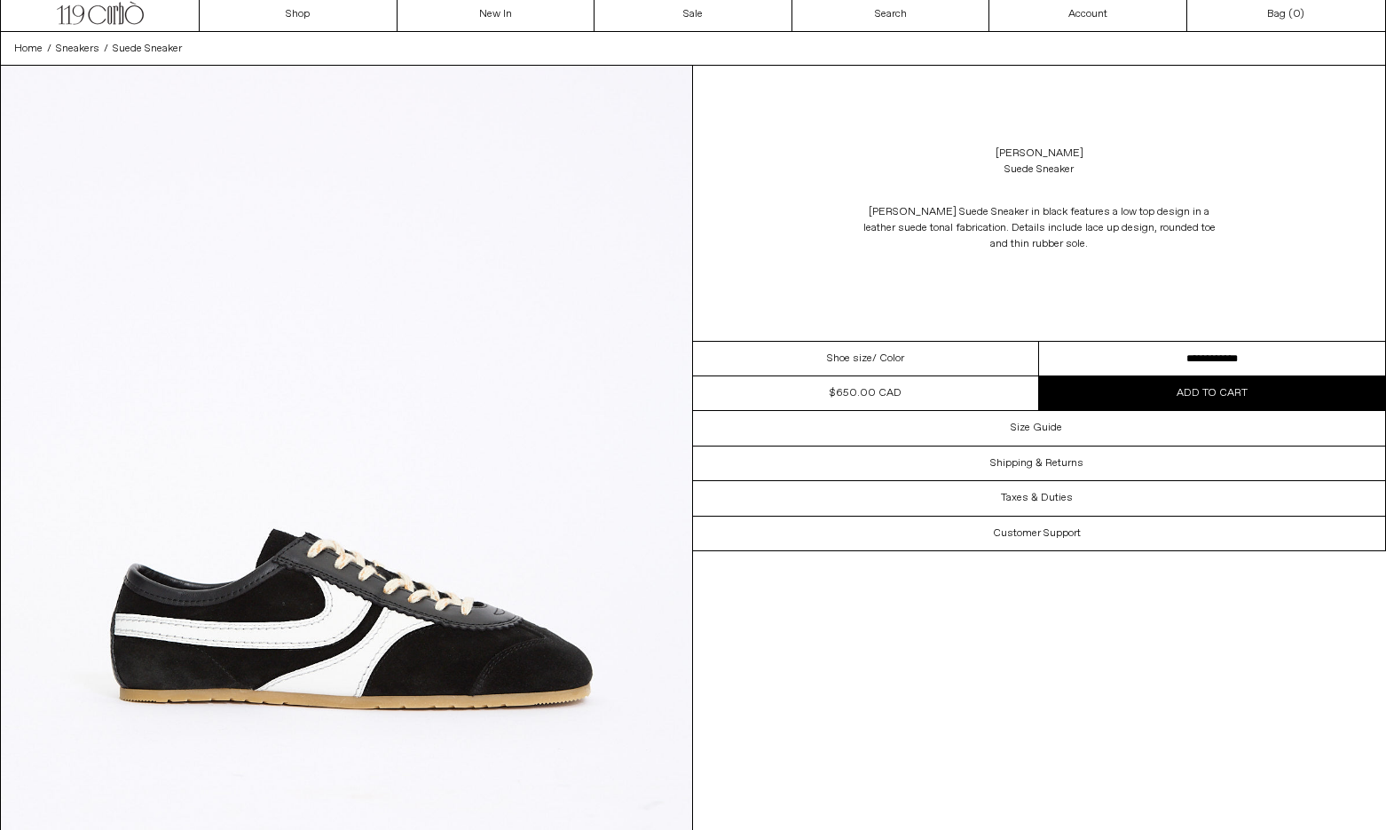
scroll to position [43, 0]
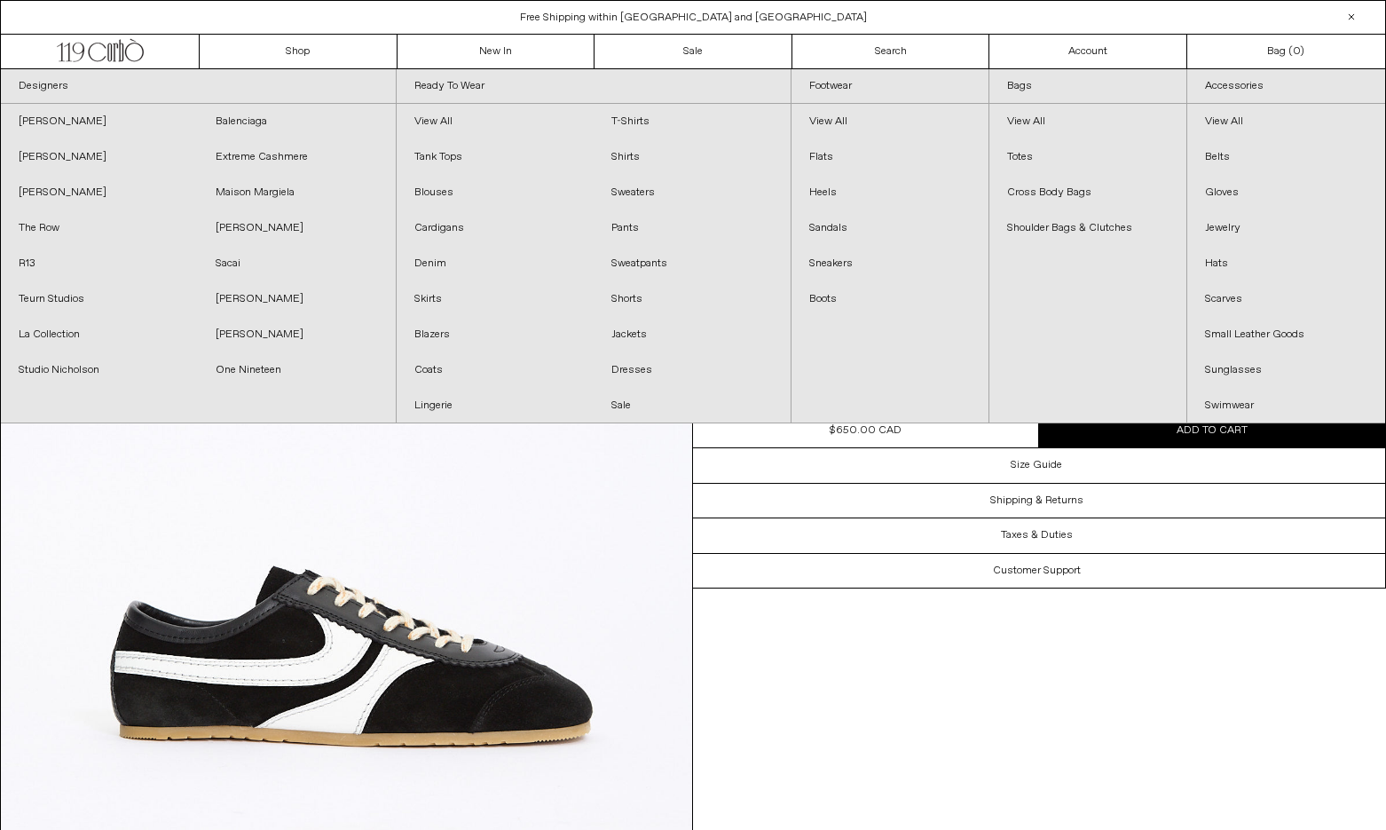
scroll to position [0, 0]
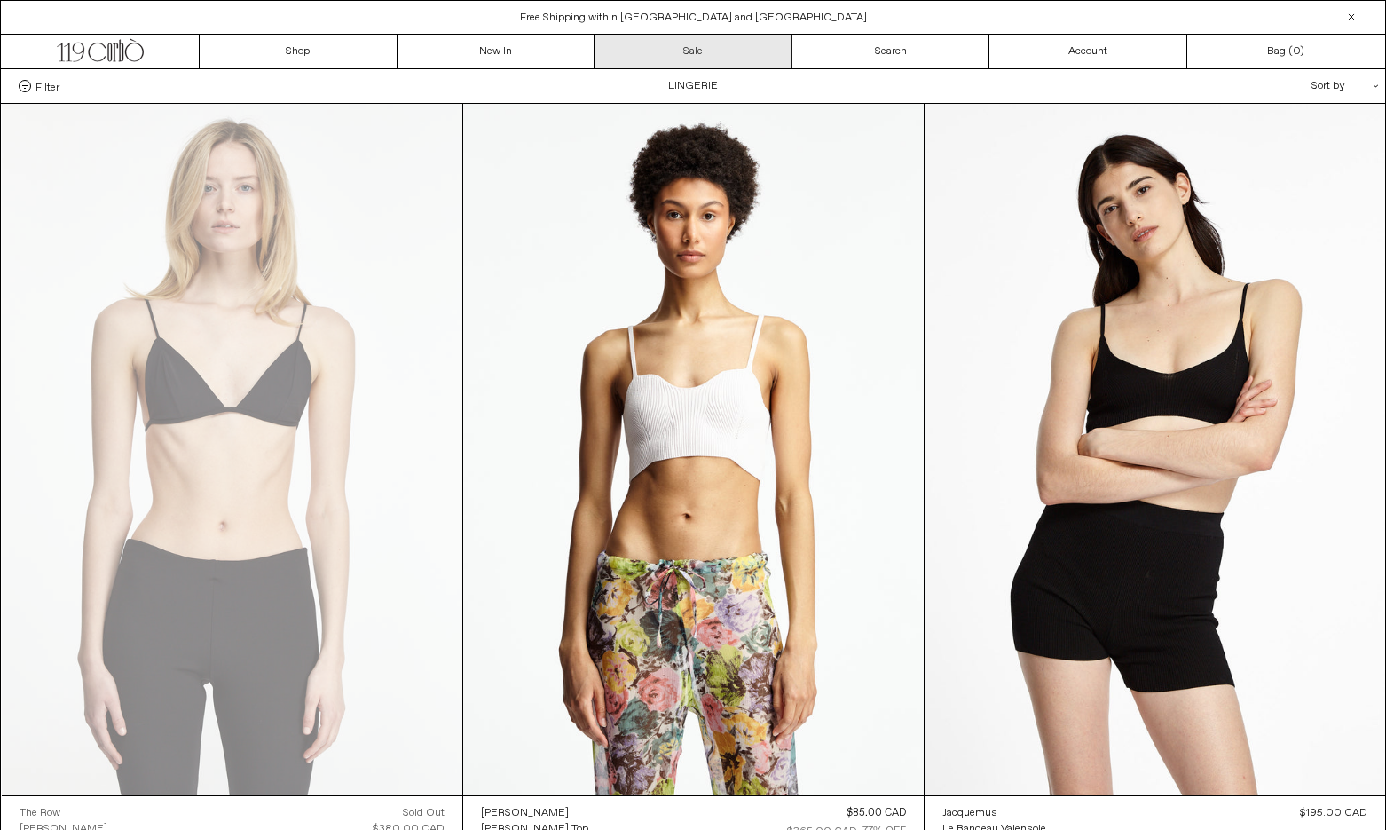
click at [737, 47] on link "Sale" at bounding box center [693, 52] width 198 height 34
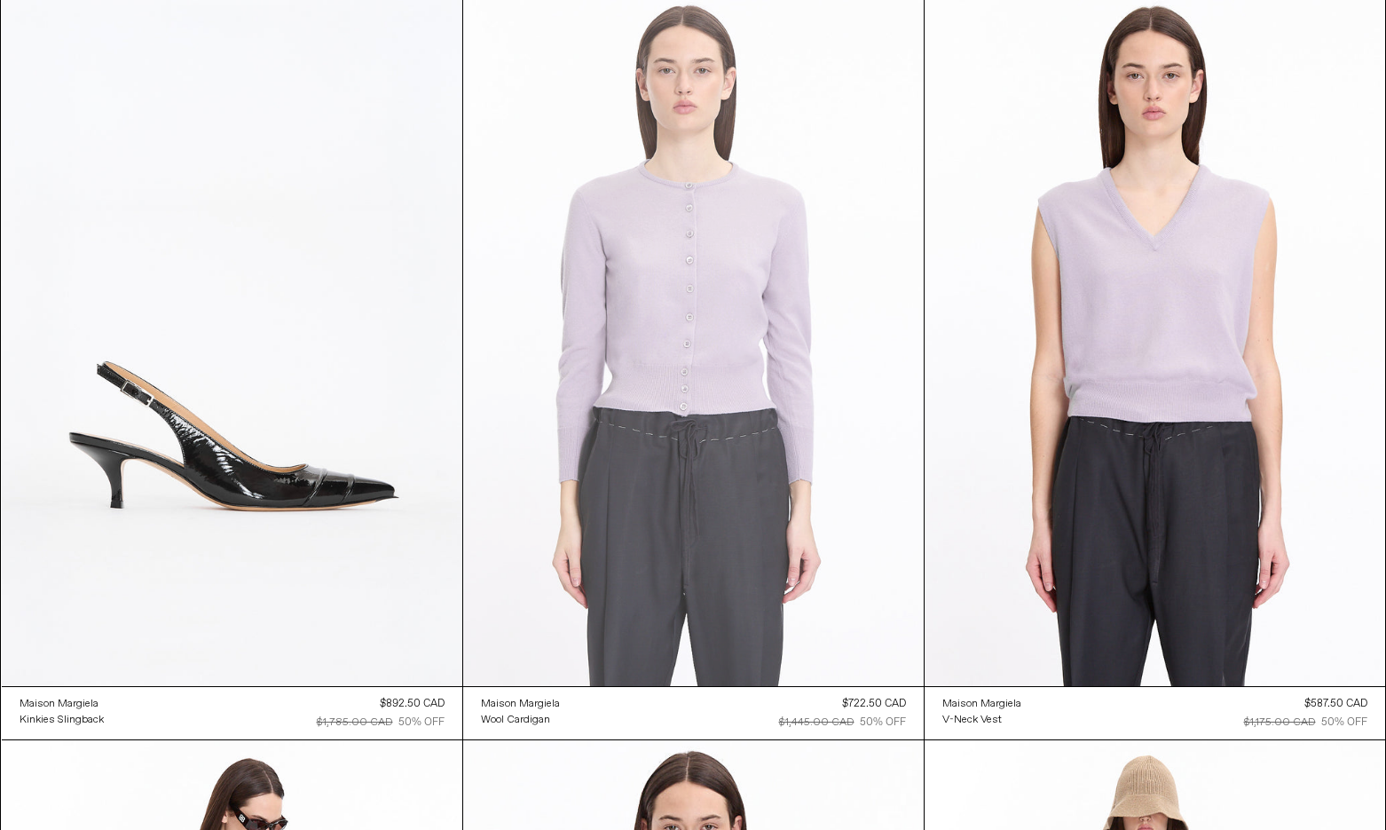
scroll to position [7558, 0]
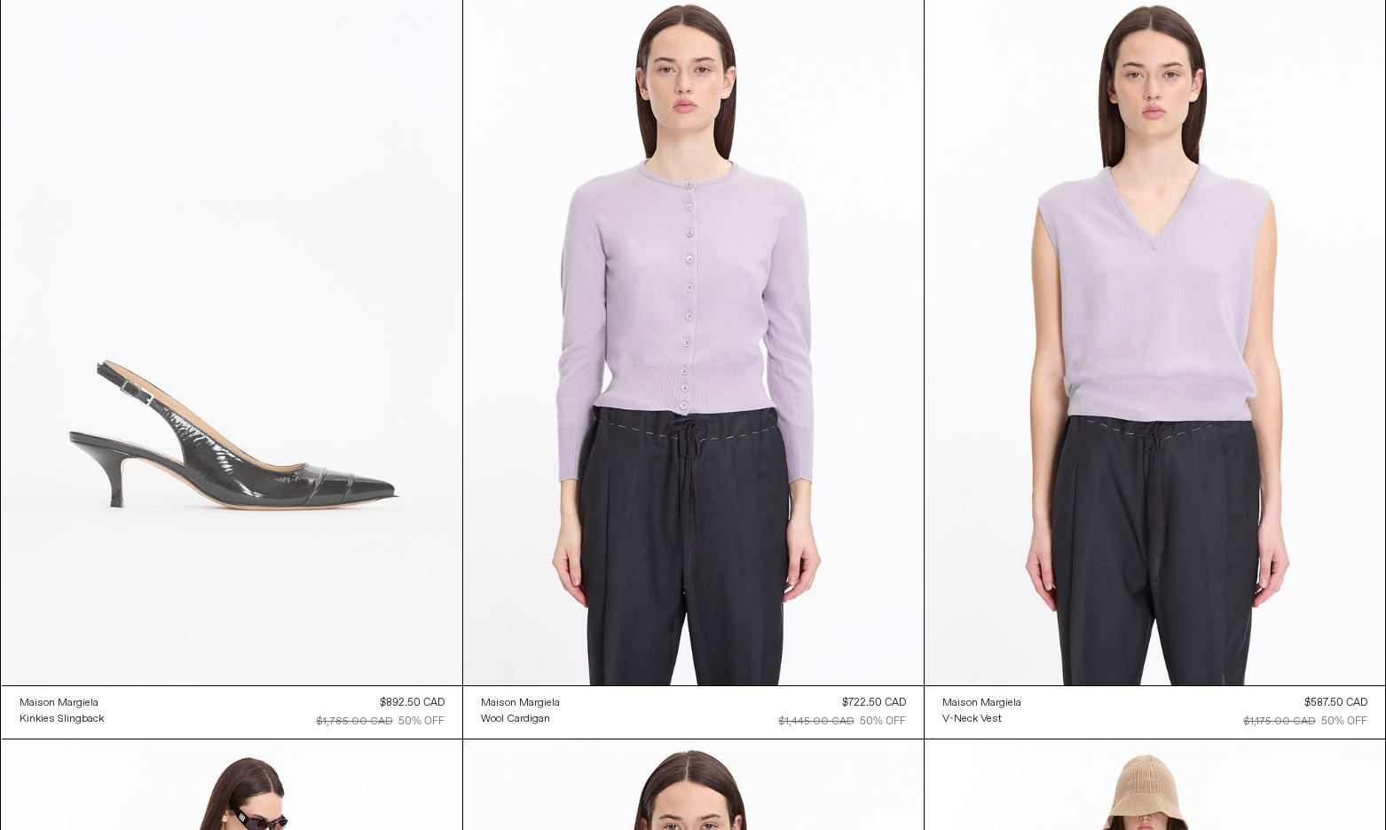
click at [305, 422] on at bounding box center [232, 339] width 460 height 691
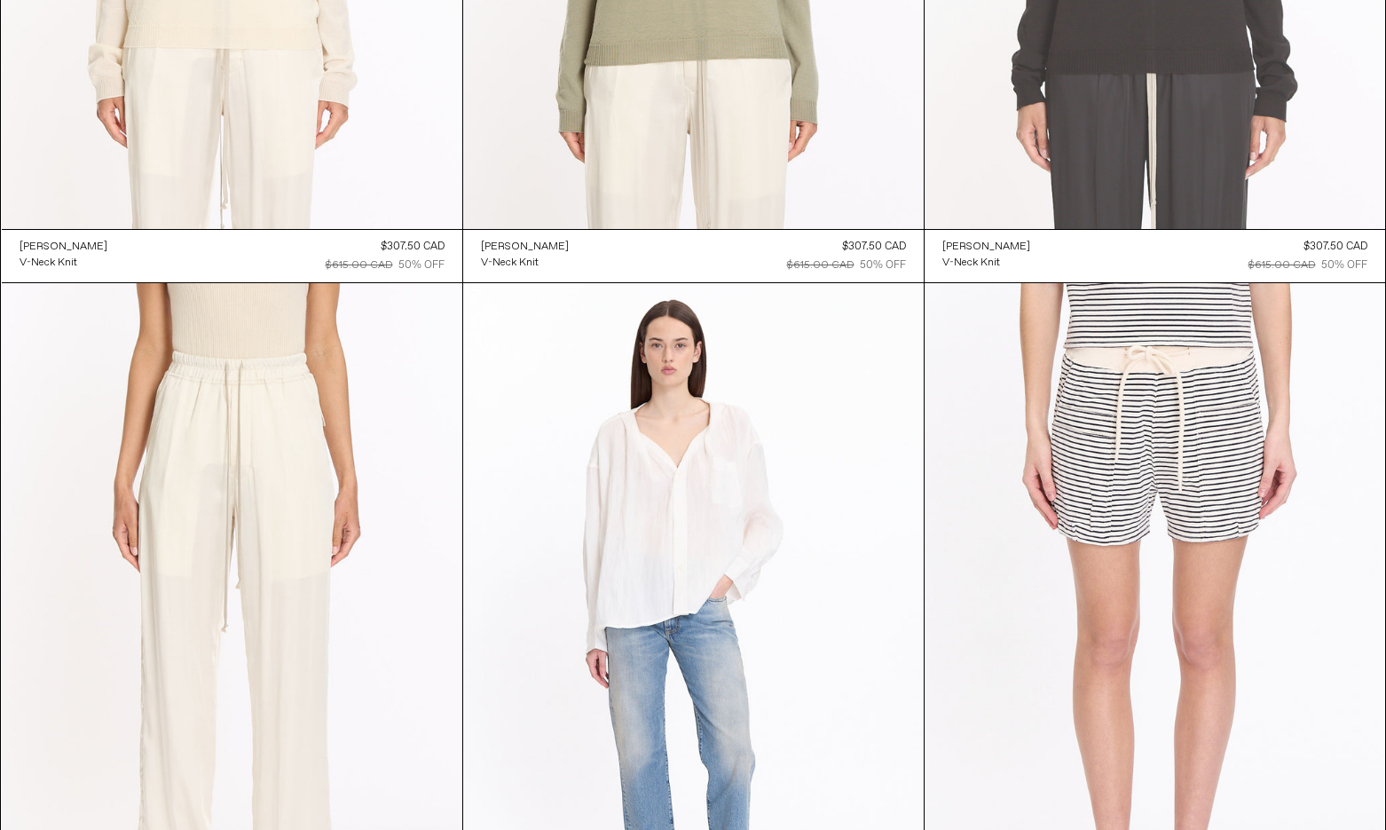
scroll to position [13467, 0]
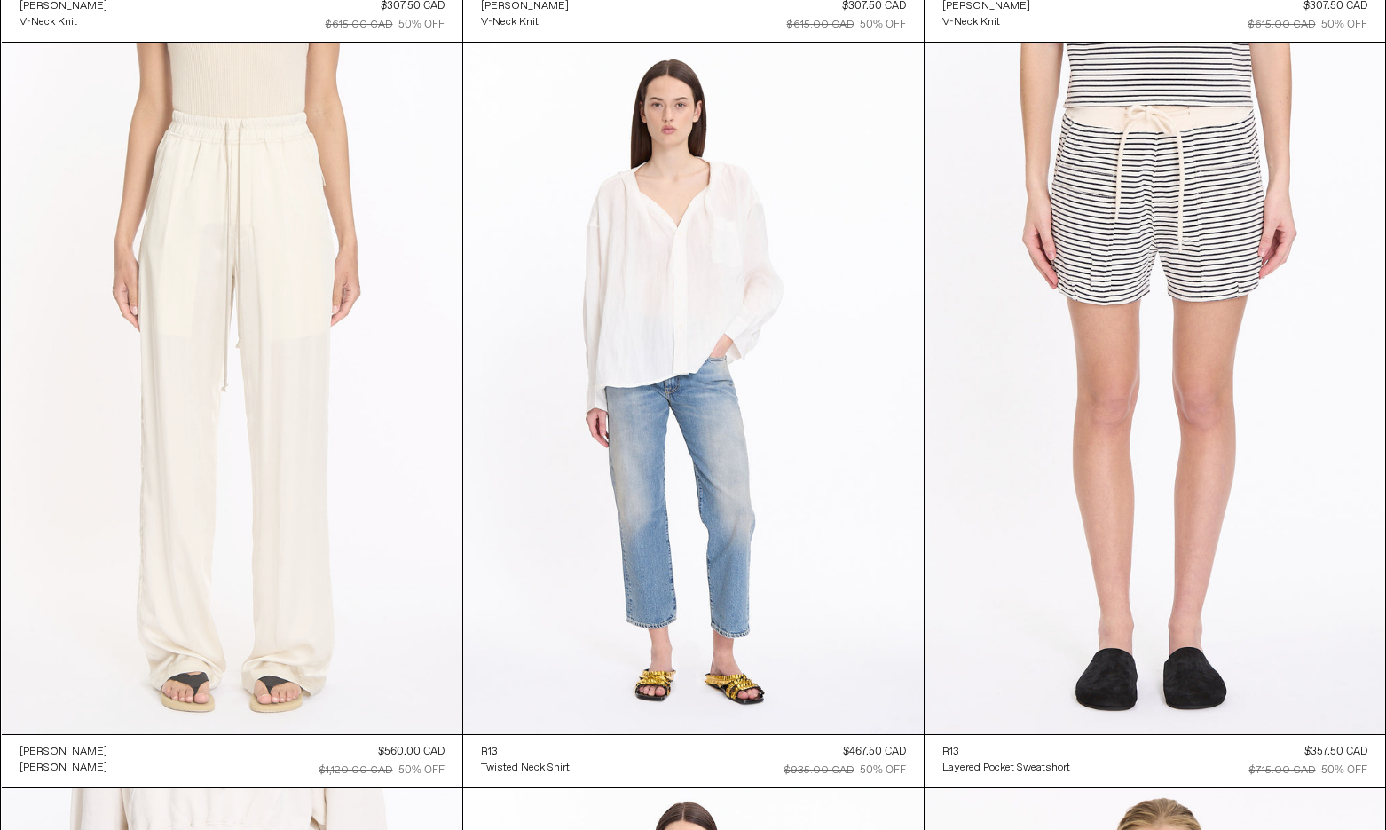
click at [115, 317] on at bounding box center [232, 388] width 460 height 691
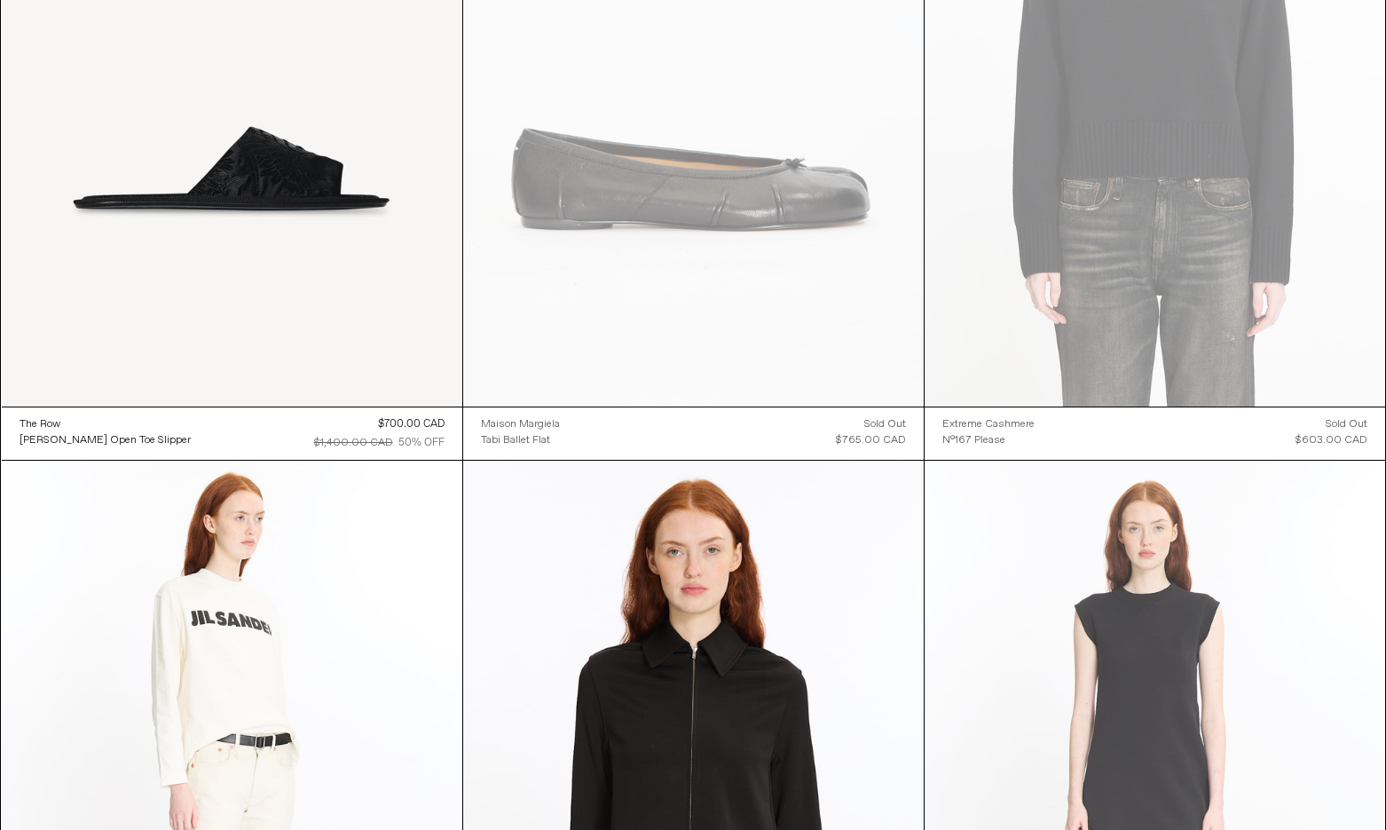
scroll to position [36024, 0]
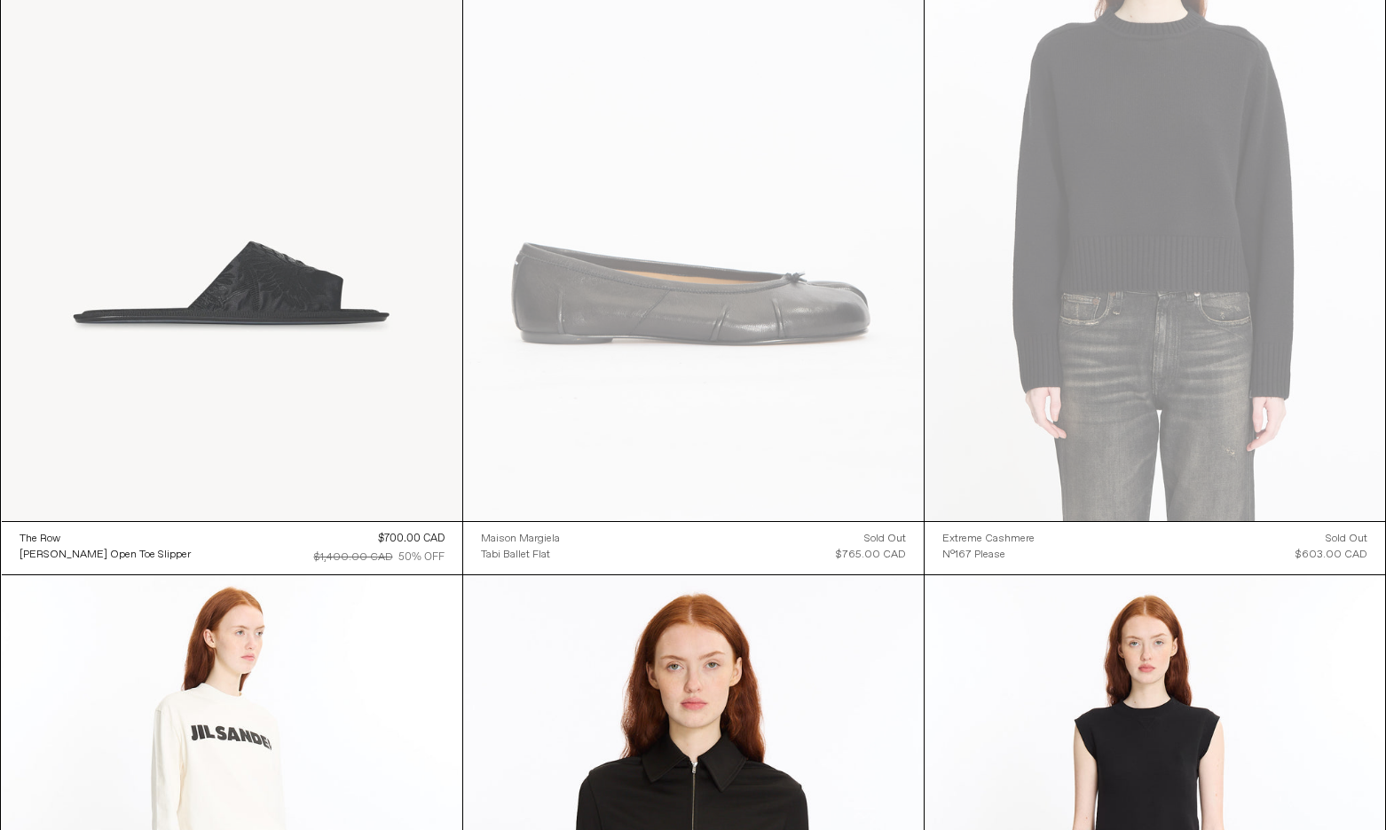
click at [247, 299] on at bounding box center [232, 175] width 460 height 691
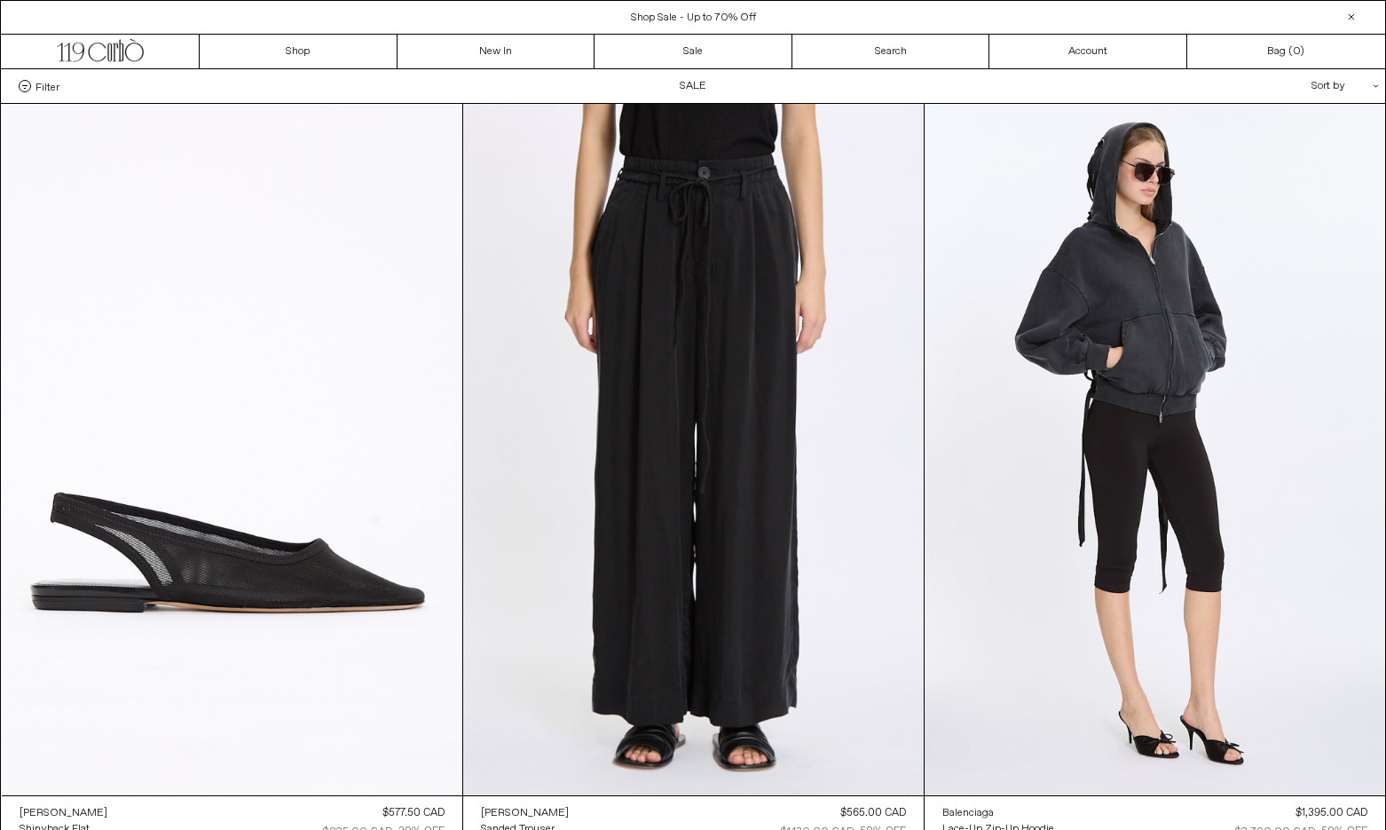
scroll to position [0, 0]
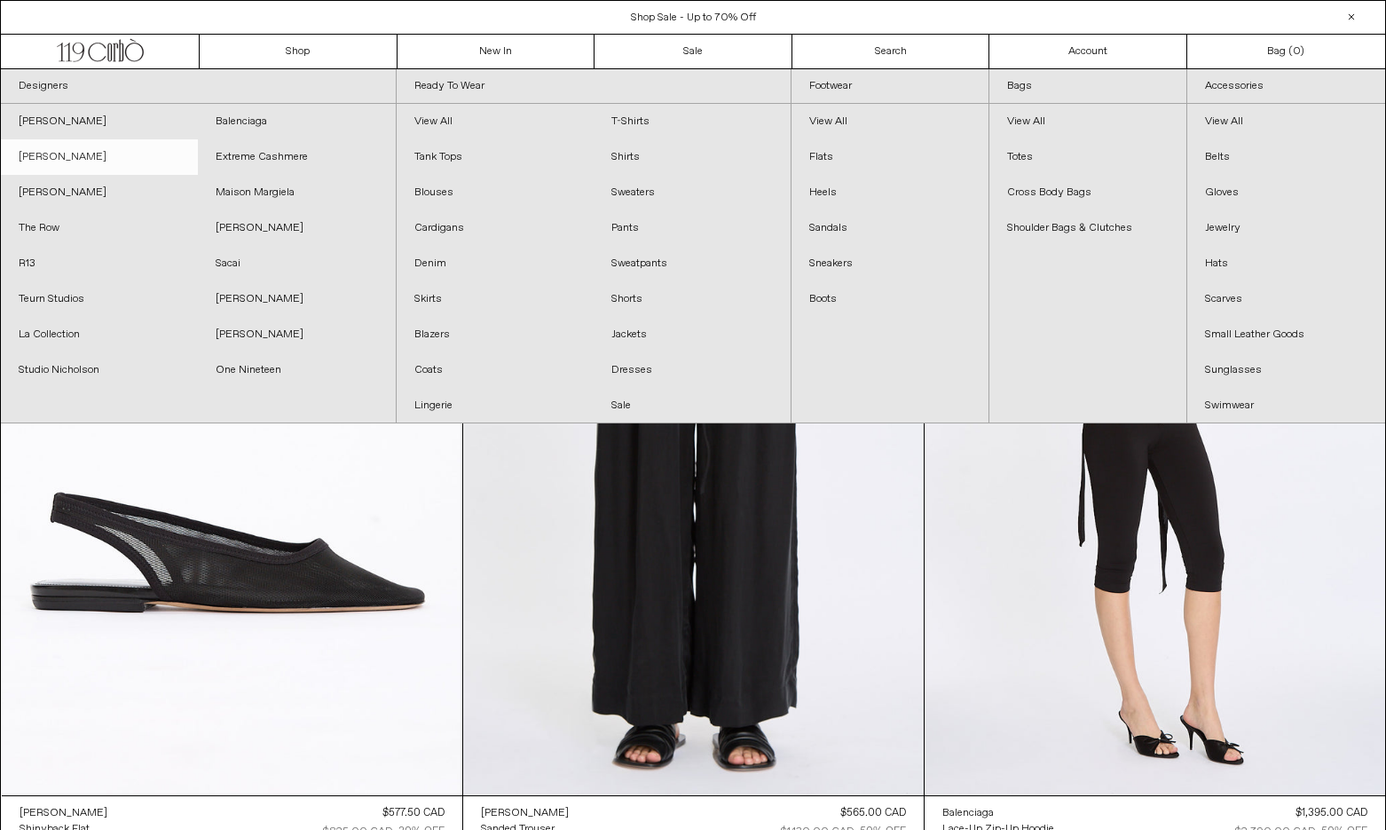
click at [77, 160] on link "[PERSON_NAME]" at bounding box center [99, 156] width 197 height 35
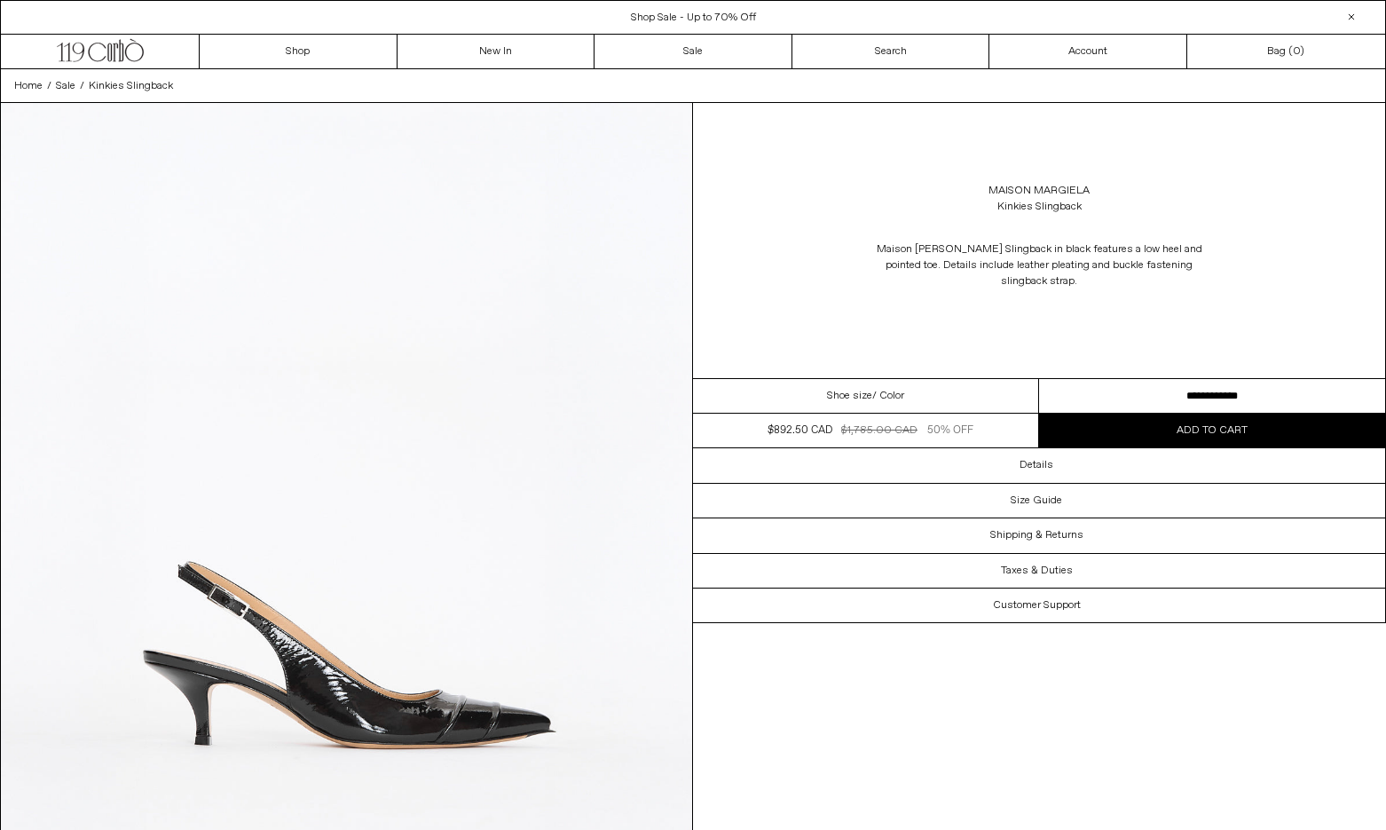
click at [1164, 379] on select "**********" at bounding box center [1212, 396] width 346 height 35
select select "**********"
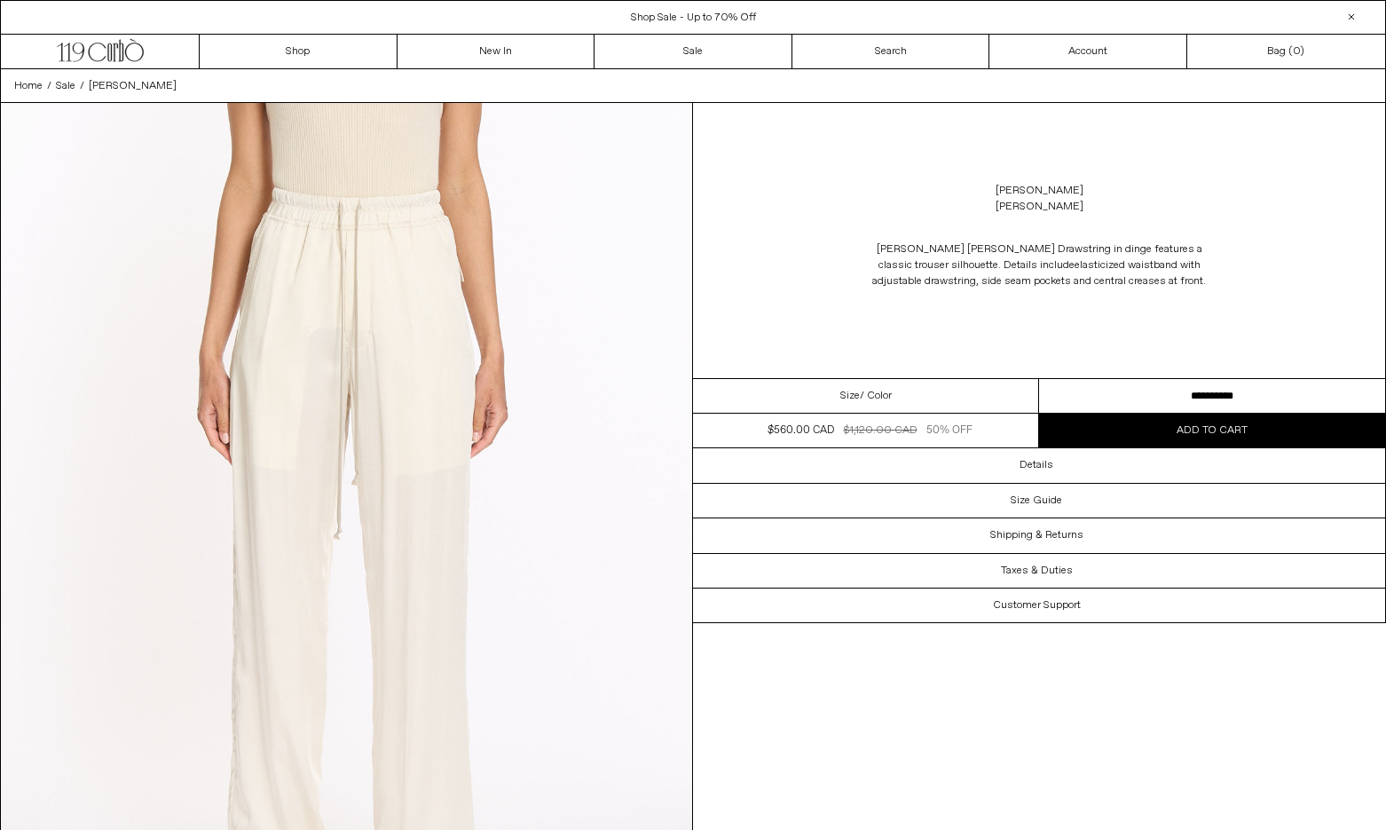
click at [1097, 403] on select "**********" at bounding box center [1212, 396] width 346 height 35
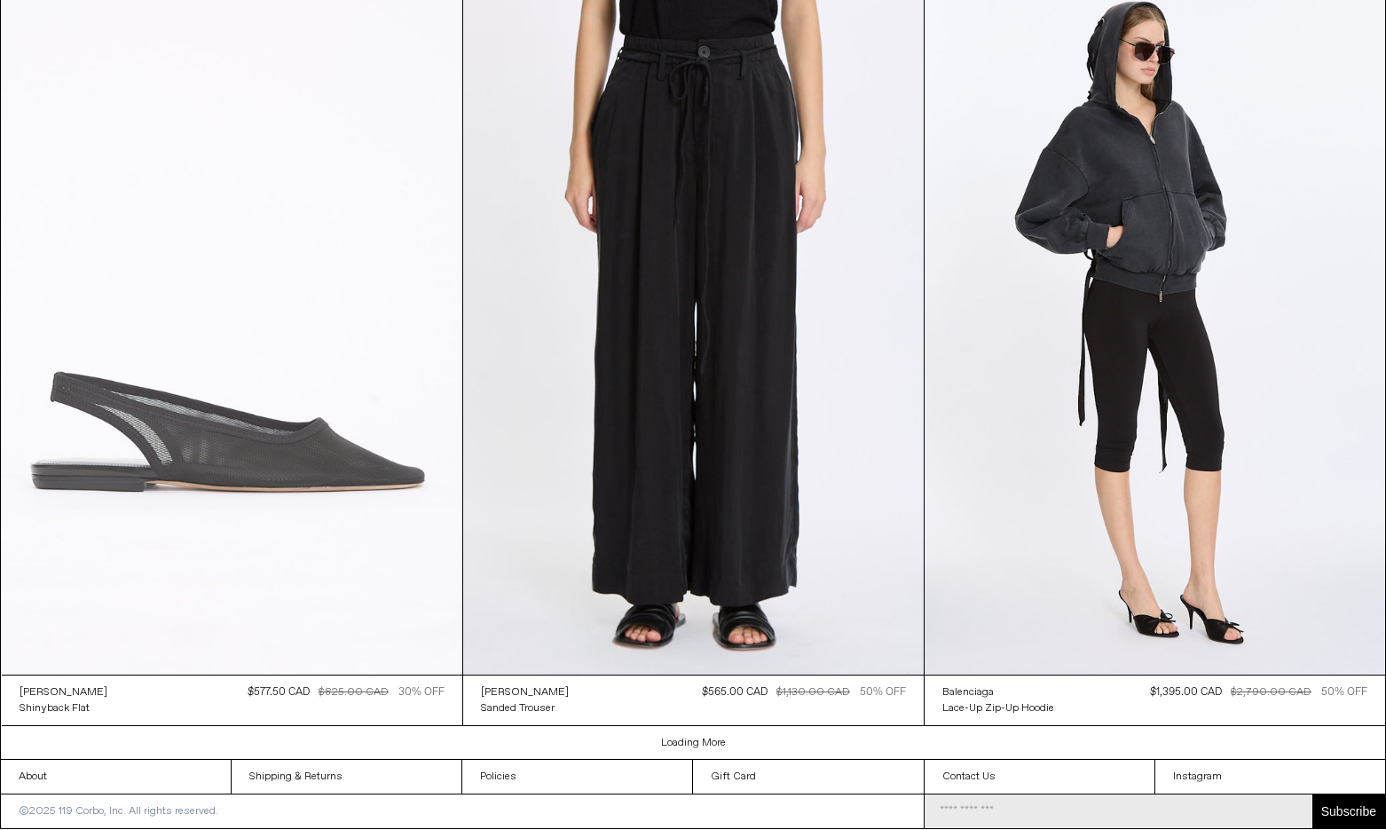
scroll to position [3610, 0]
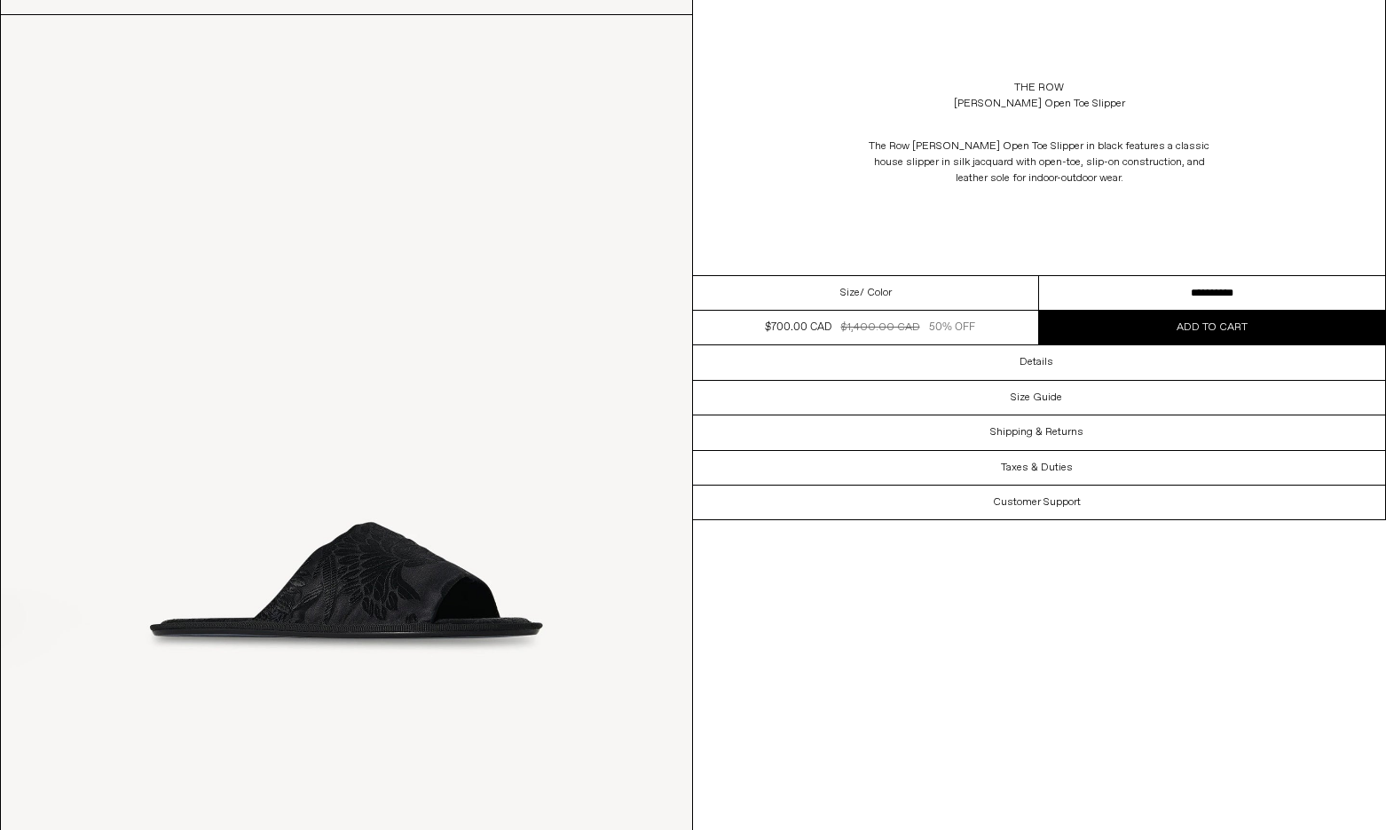
scroll to position [994, 0]
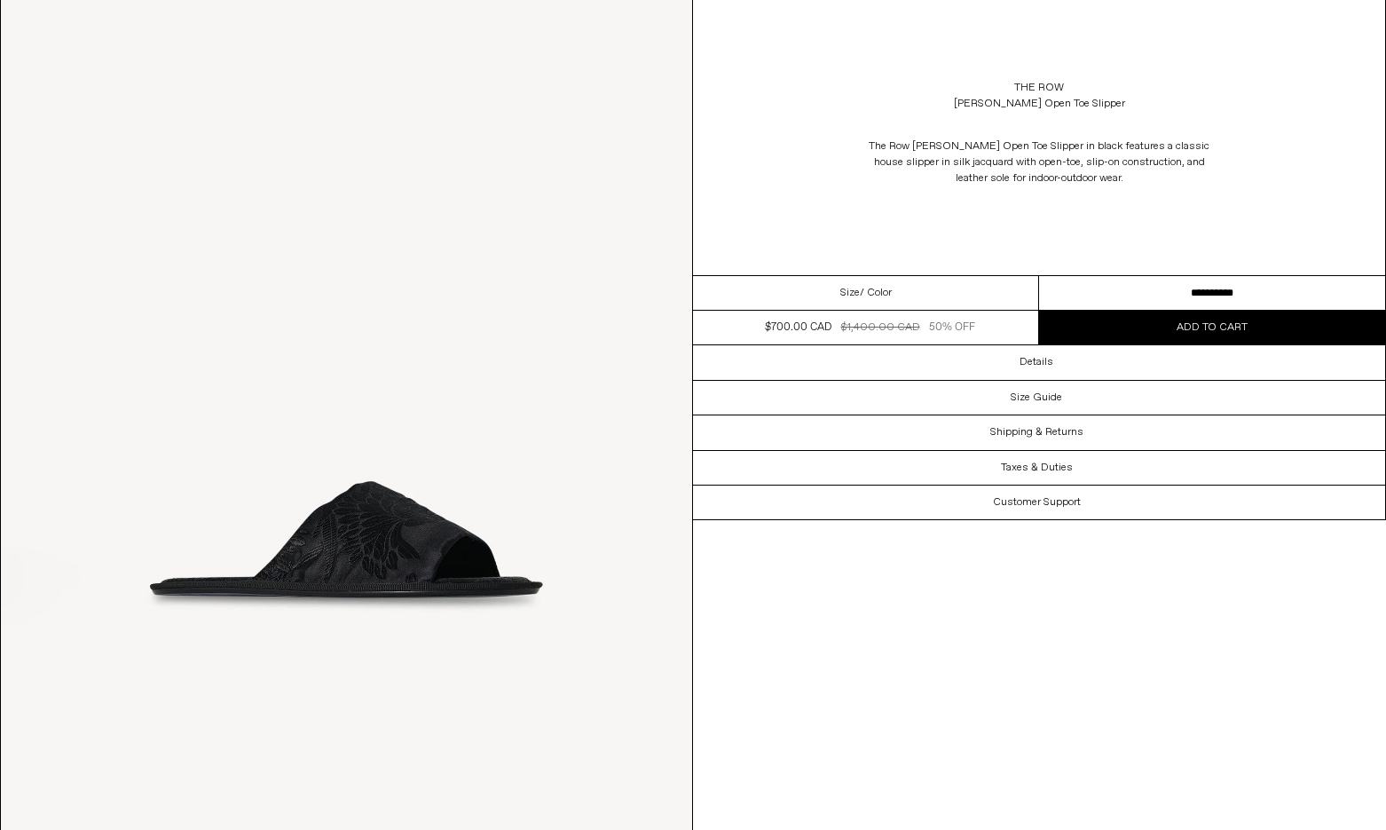
select select "**********"
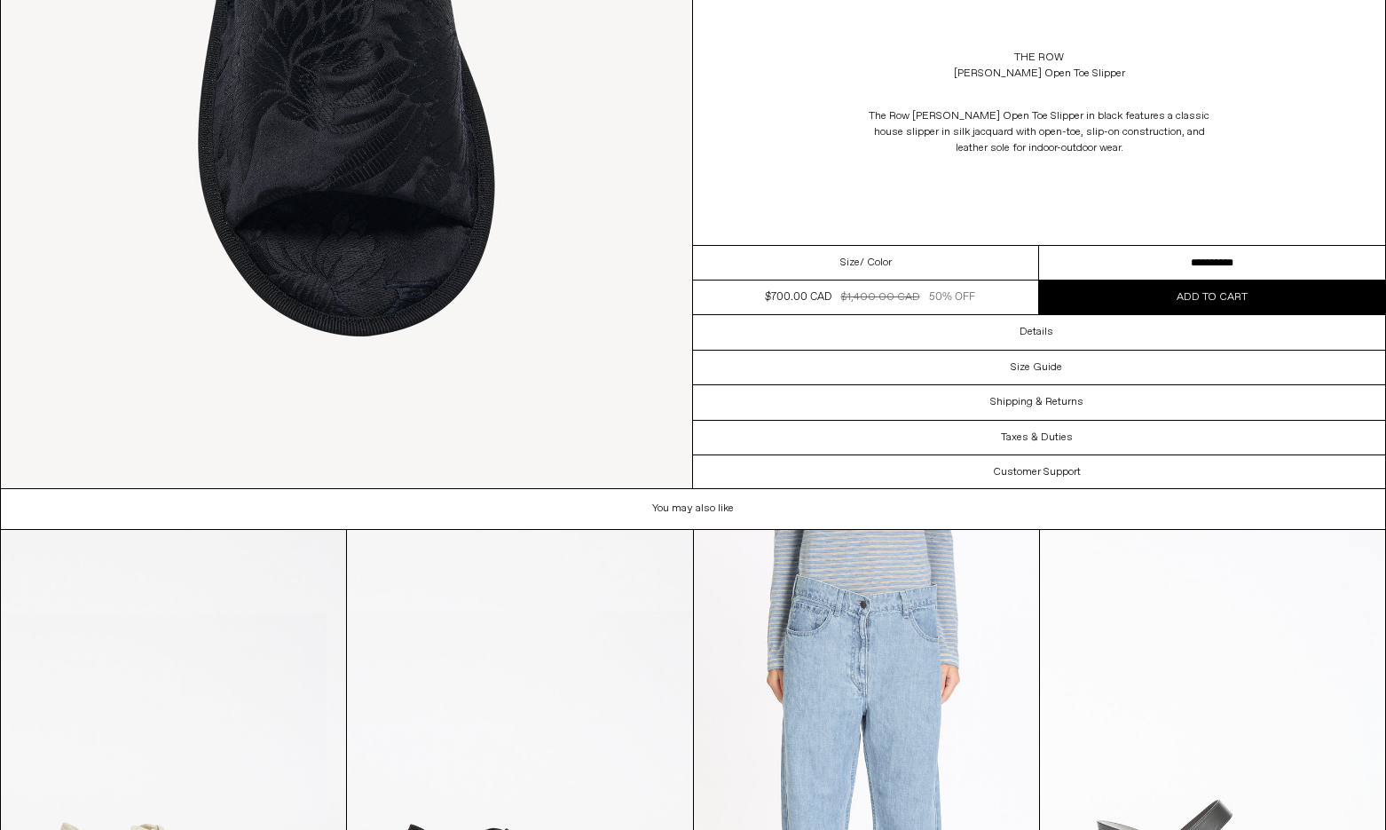
scroll to position [1624, 0]
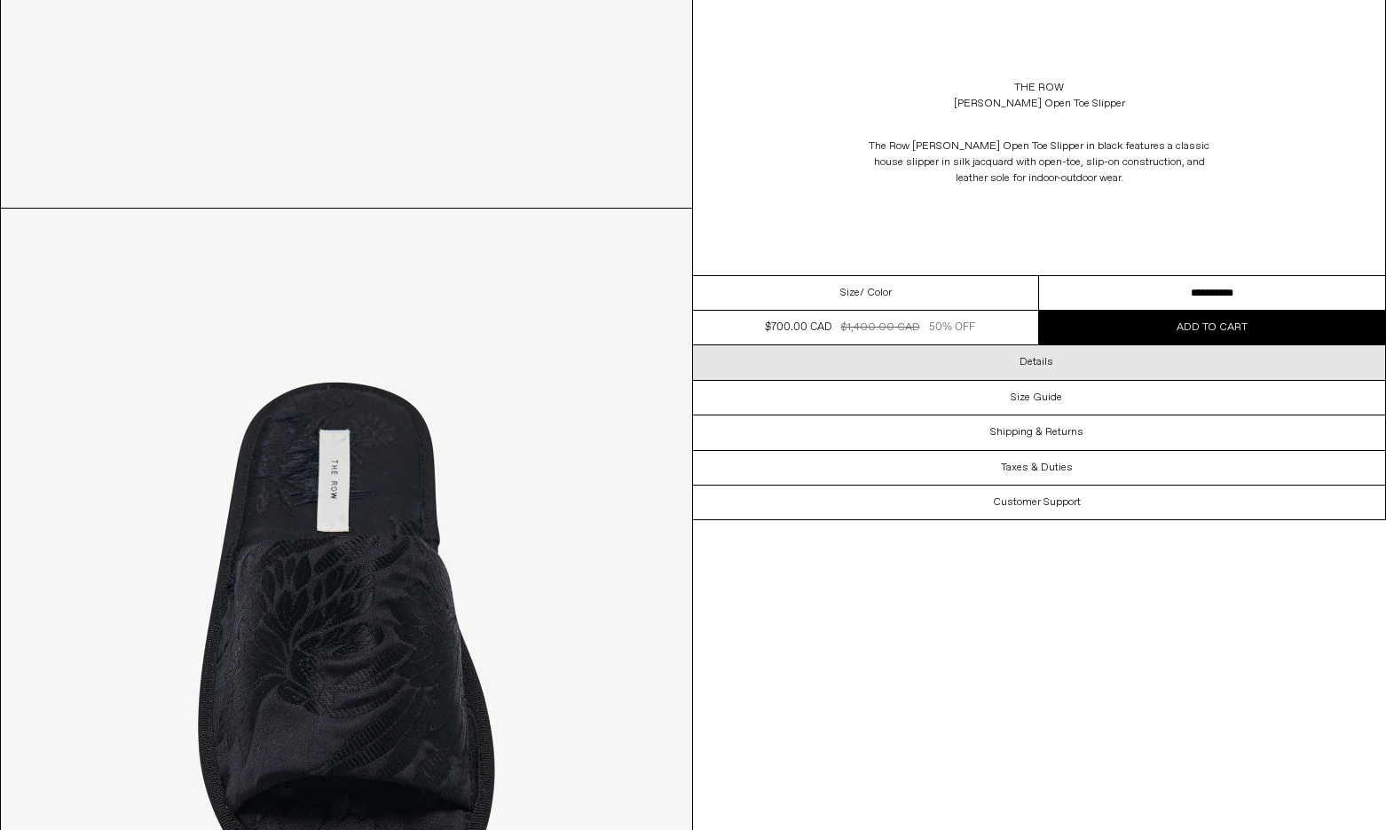
click at [1006, 365] on div "Details" at bounding box center [1039, 362] width 692 height 34
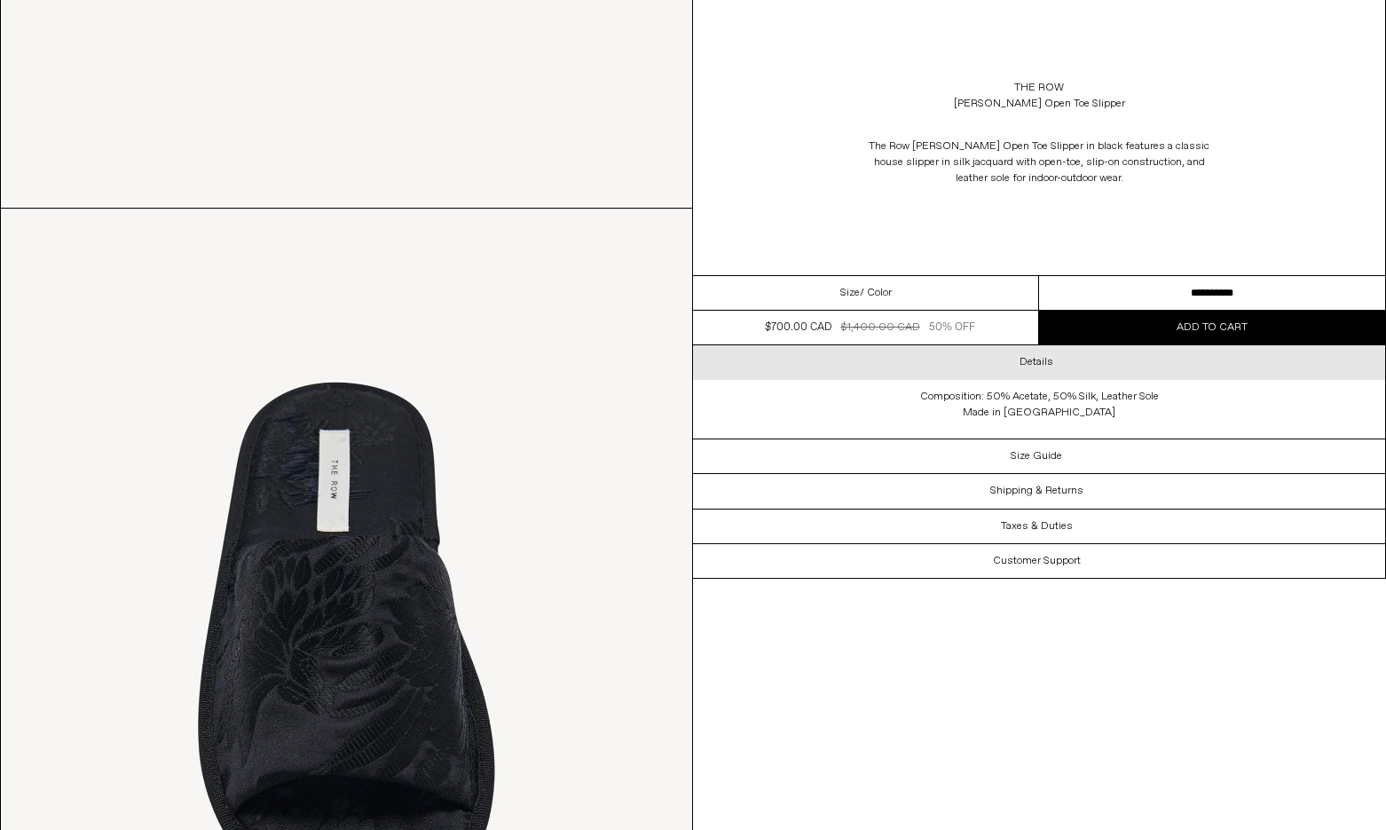
click at [1006, 365] on div "Details" at bounding box center [1039, 362] width 692 height 34
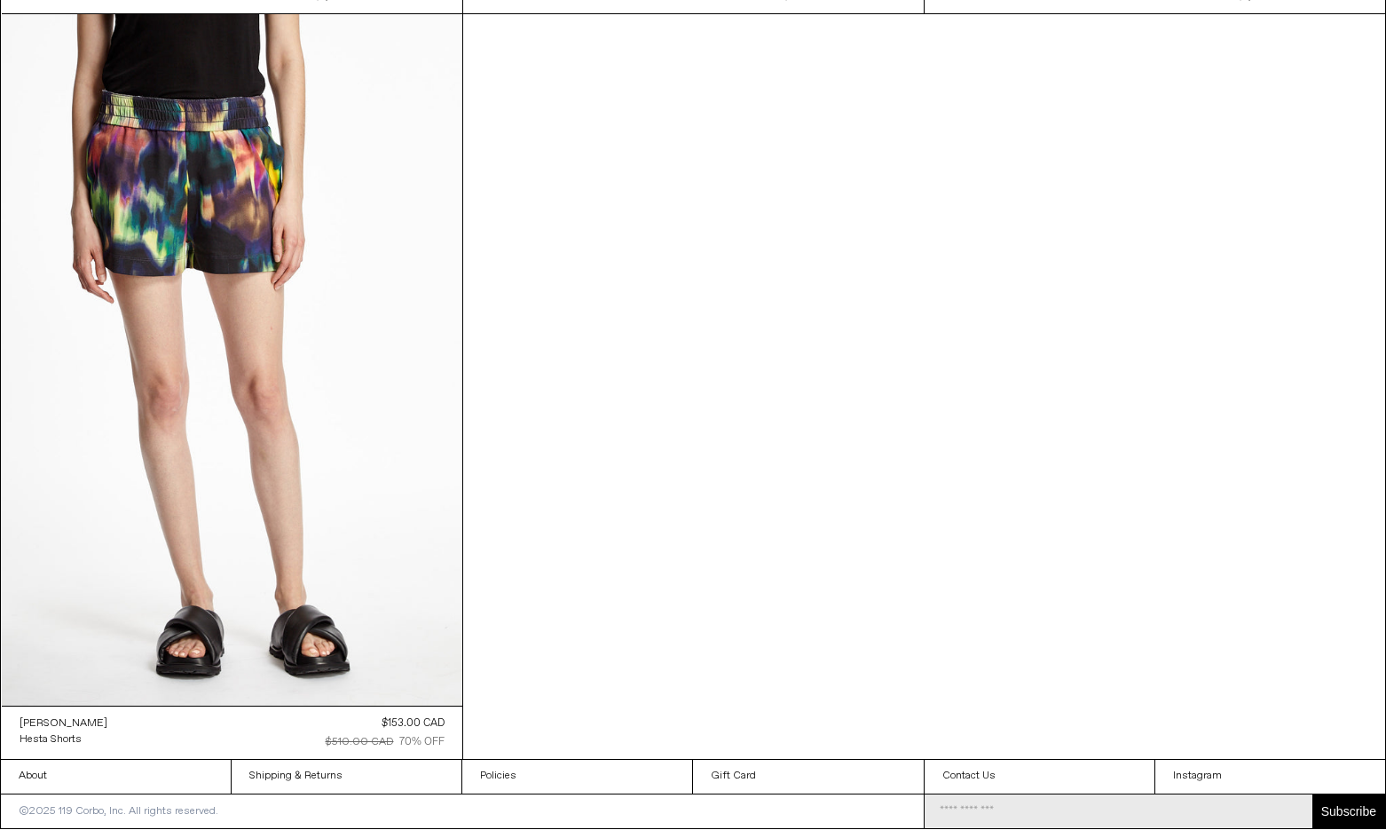
scroll to position [12001, 0]
